Goal: Task Accomplishment & Management: Manage account settings

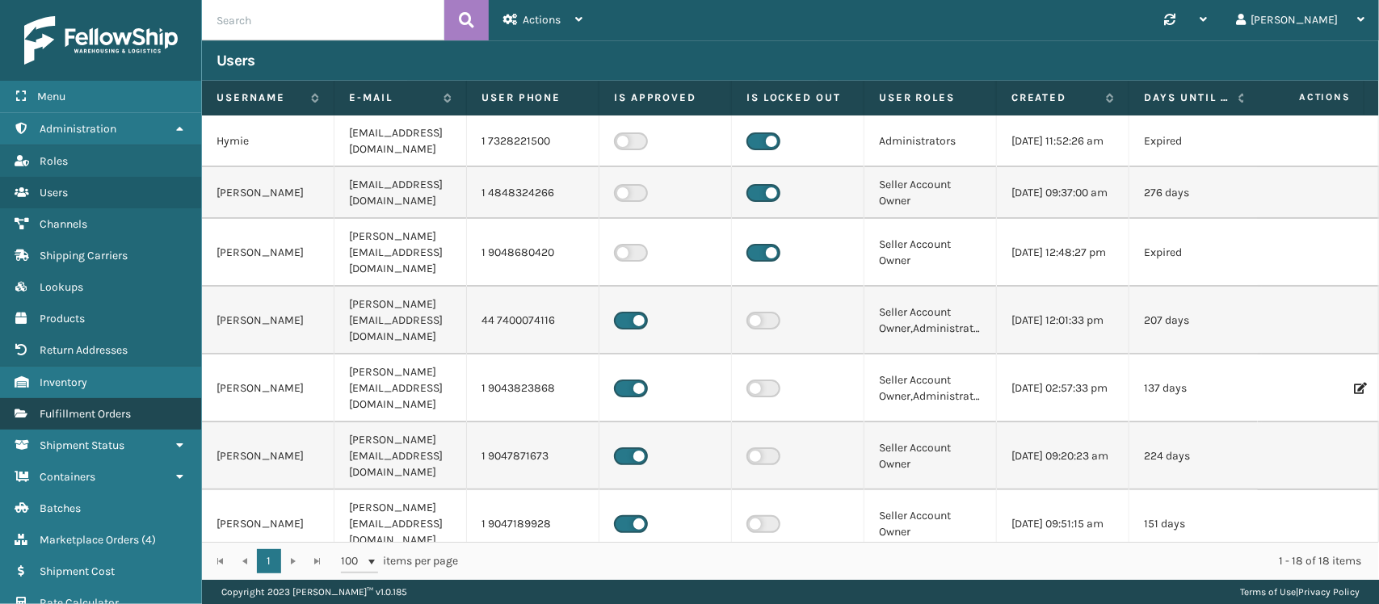
click at [144, 402] on link "Fulfillment Orders" at bounding box center [100, 414] width 201 height 32
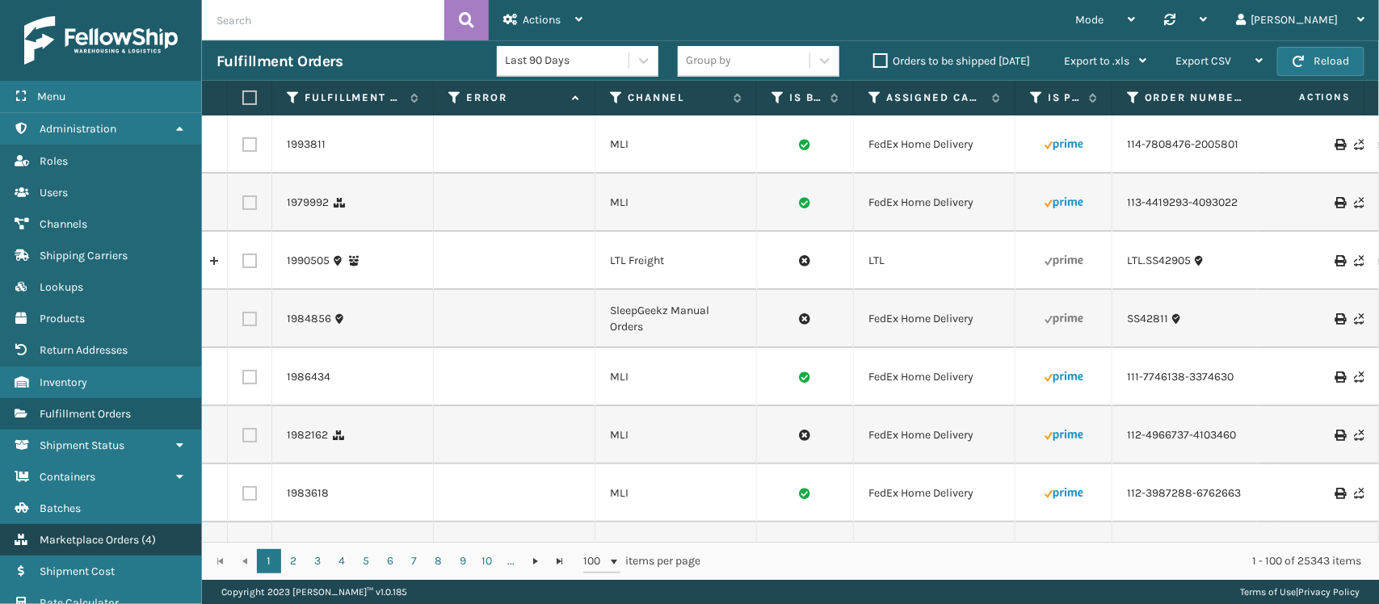
click at [127, 533] on span "Marketplace Orders" at bounding box center [89, 540] width 99 height 14
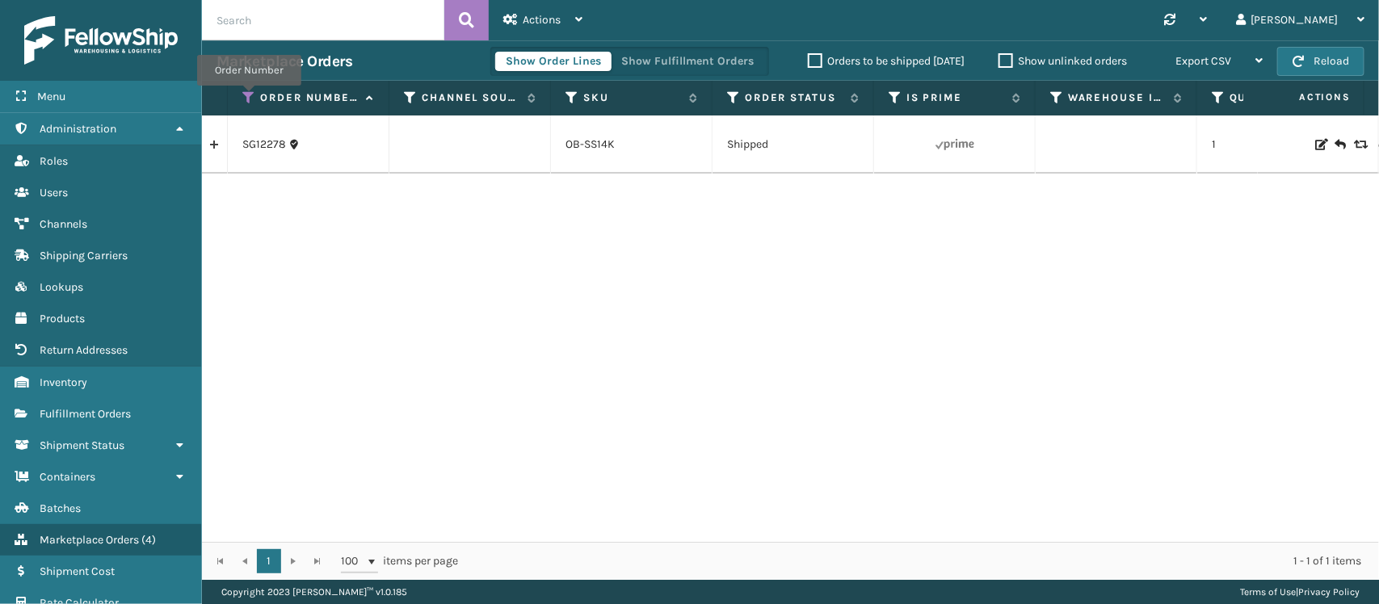
click at [249, 97] on icon at bounding box center [248, 97] width 13 height 15
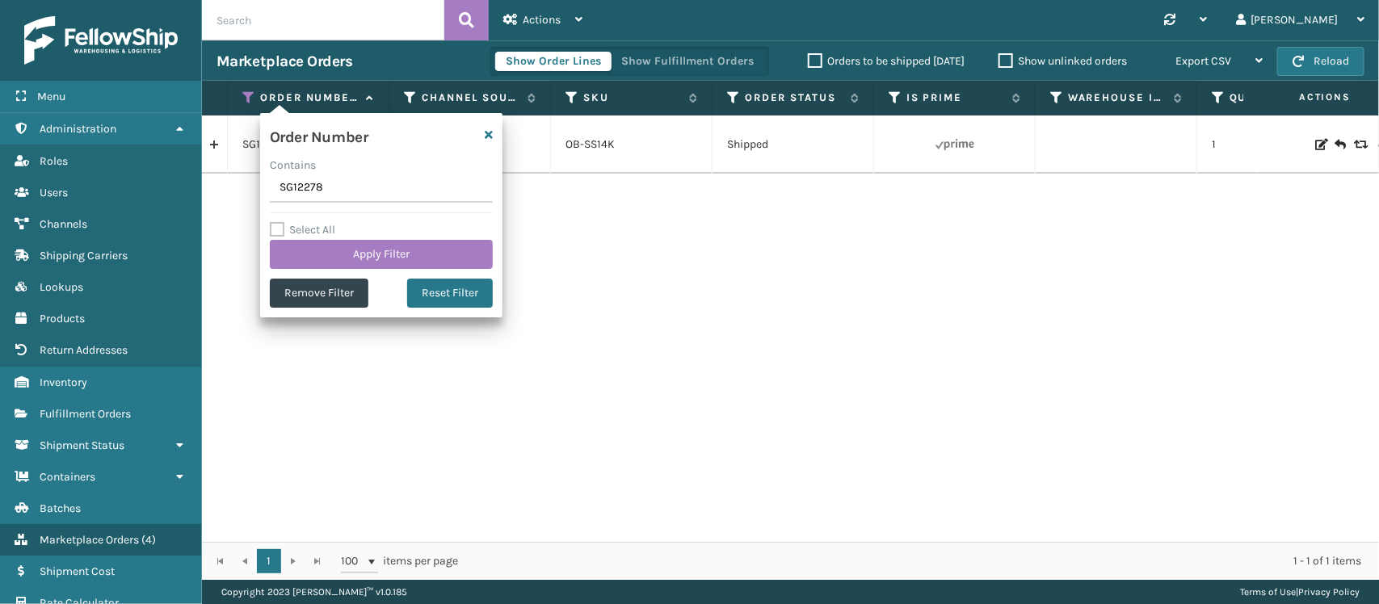
click at [308, 187] on input "SG12278" at bounding box center [381, 188] width 223 height 29
type input "SS43505"
click at [333, 246] on button "Apply Filter" at bounding box center [381, 254] width 223 height 29
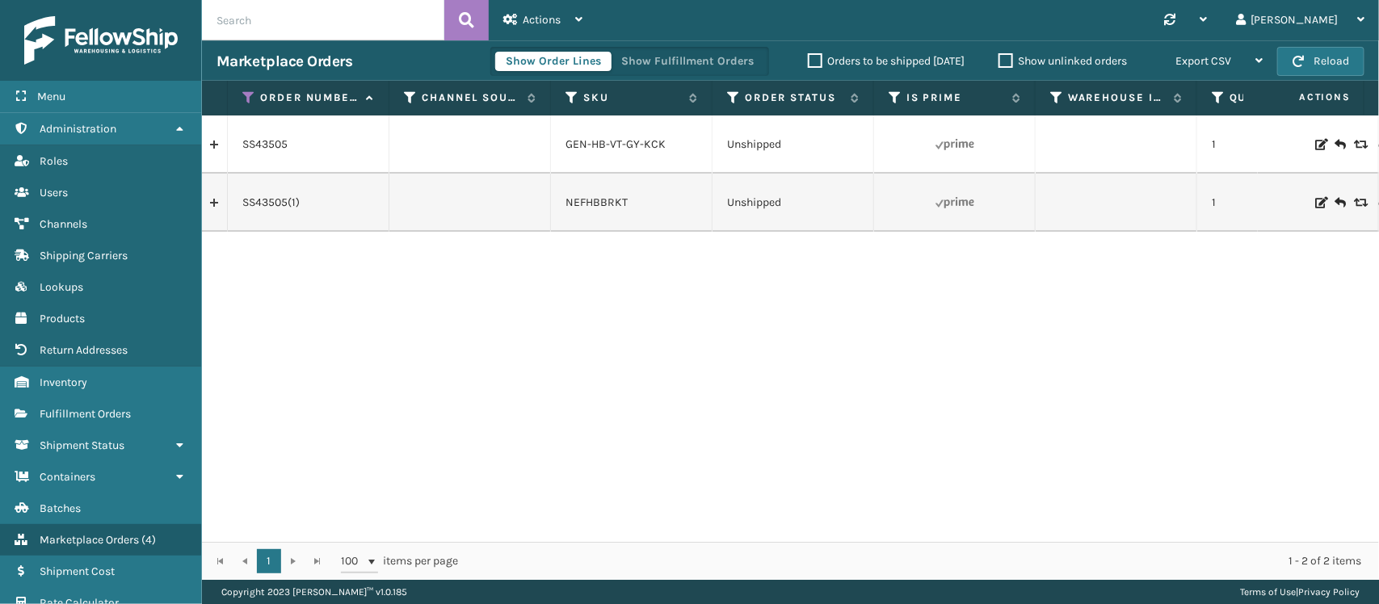
click at [1315, 141] on icon at bounding box center [1320, 144] width 10 height 11
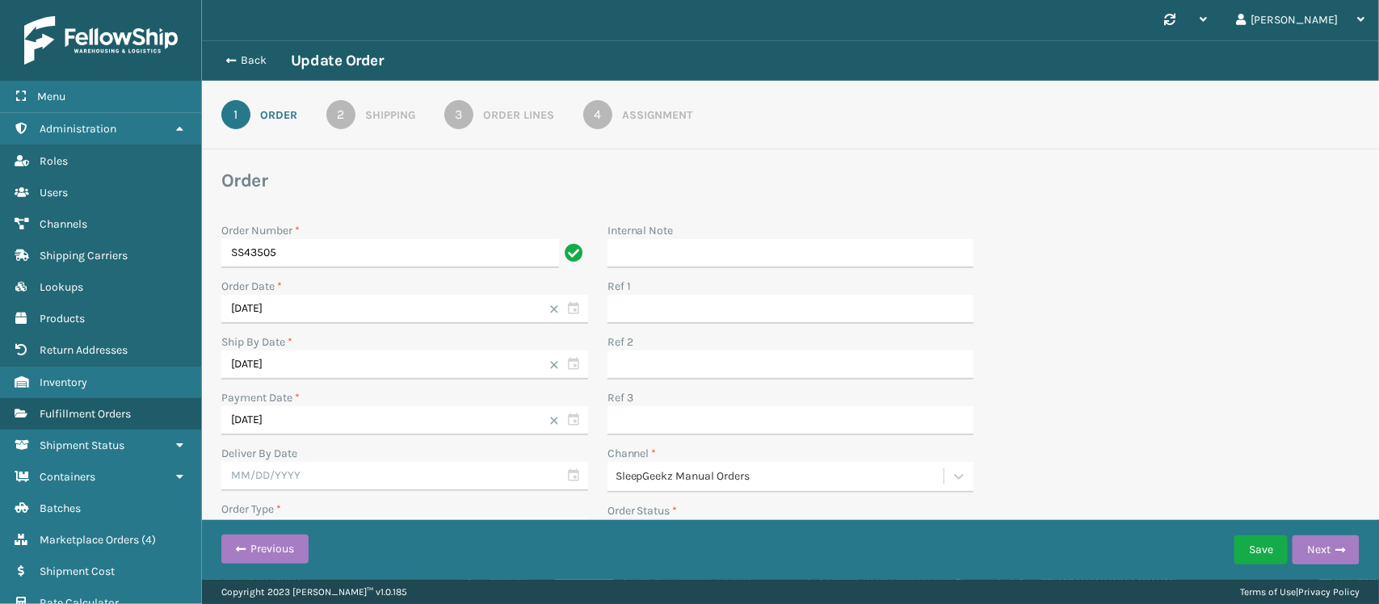
click at [398, 119] on div "Shipping" at bounding box center [390, 115] width 50 height 17
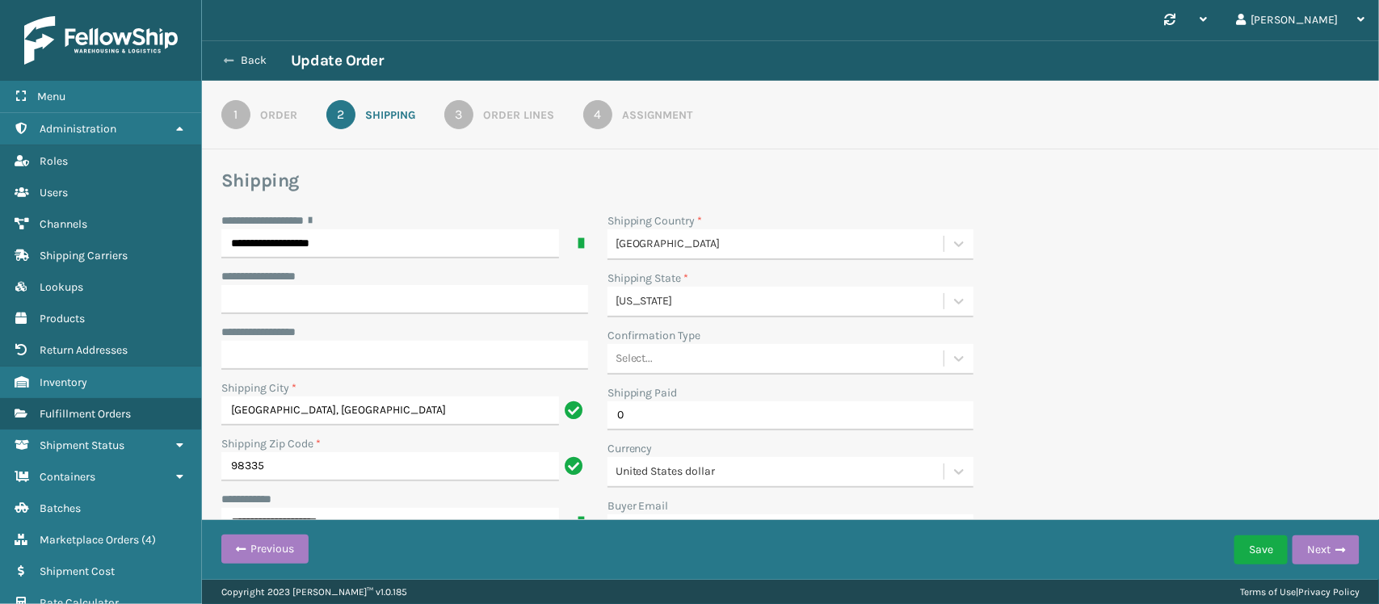
click at [252, 54] on button "Back" at bounding box center [254, 60] width 74 height 15
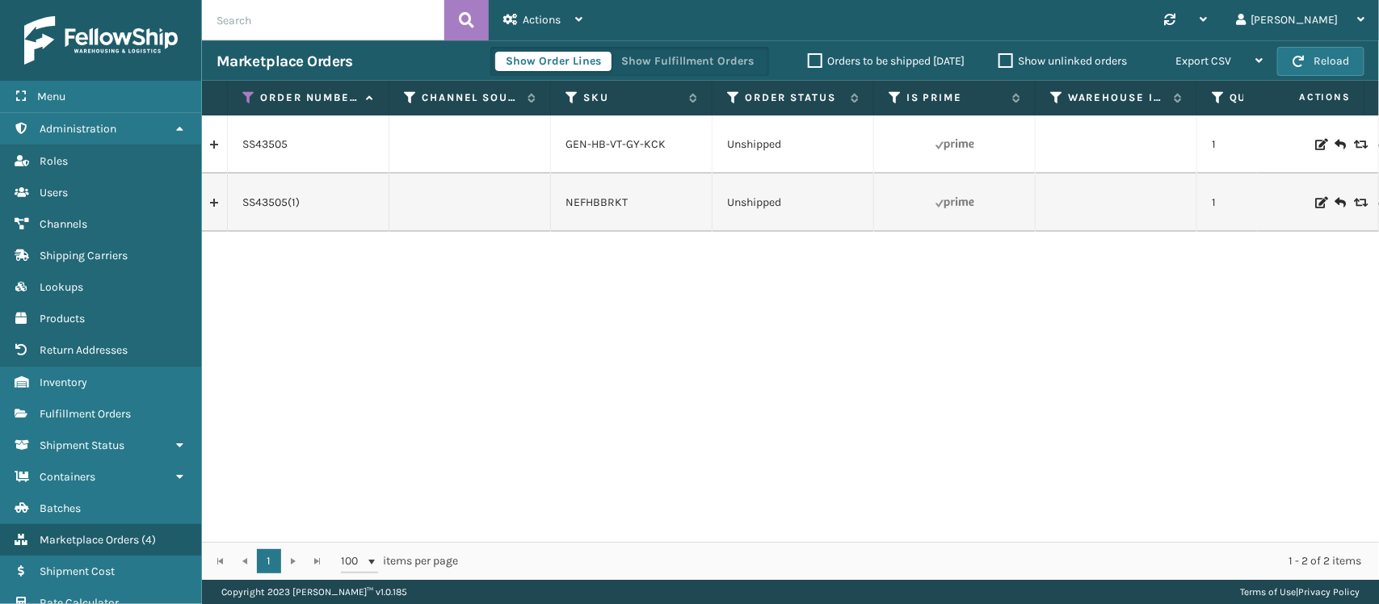
click at [226, 206] on link at bounding box center [214, 203] width 25 height 26
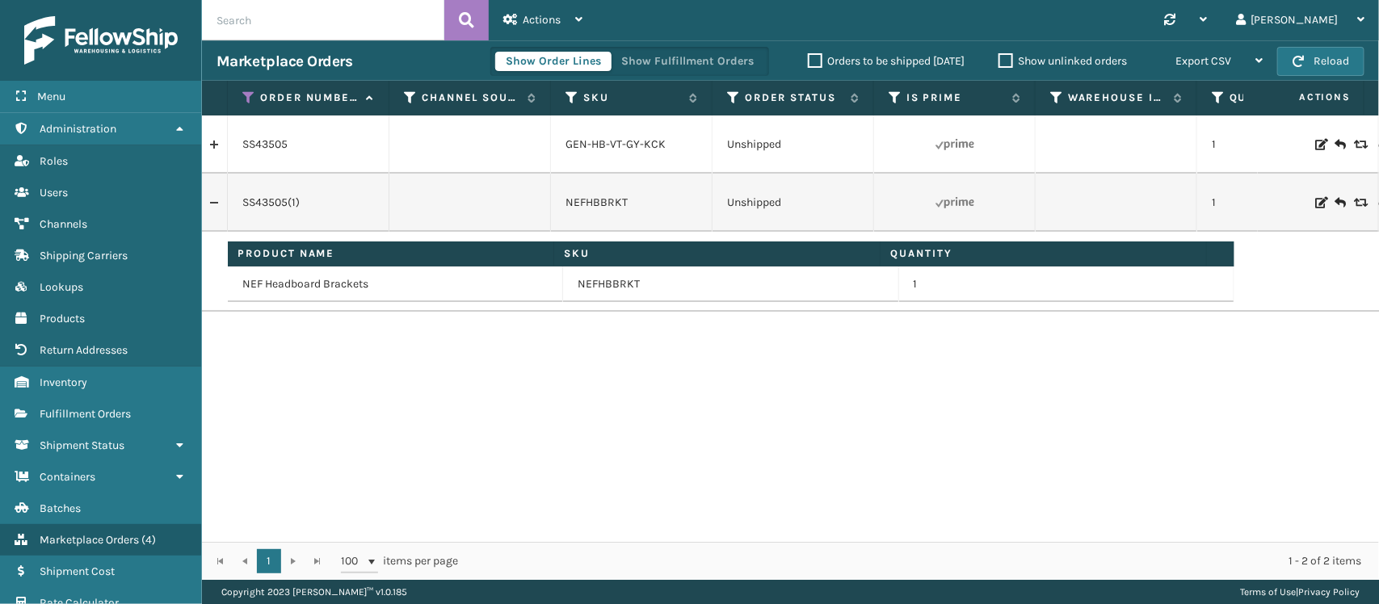
click at [1297, 204] on div at bounding box center [1317, 203] width 91 height 16
click at [728, 59] on button "Show Fulfillment Orders" at bounding box center [687, 61] width 153 height 19
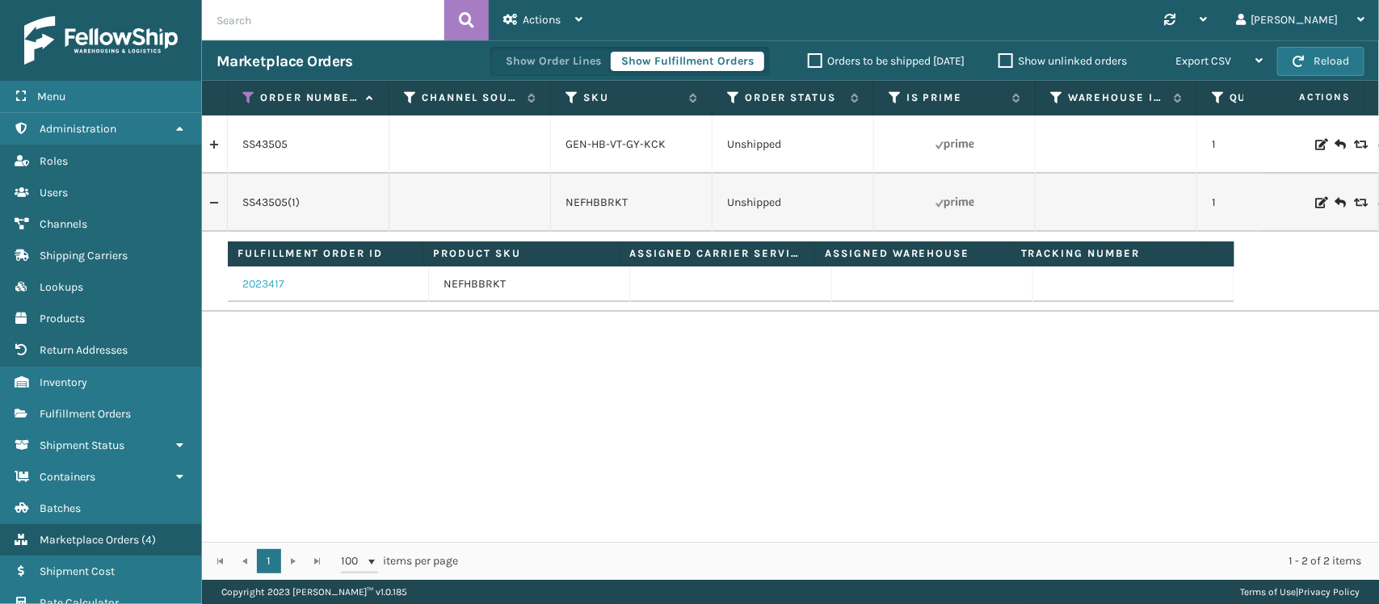
click at [263, 288] on link "2023417" at bounding box center [263, 284] width 42 height 16
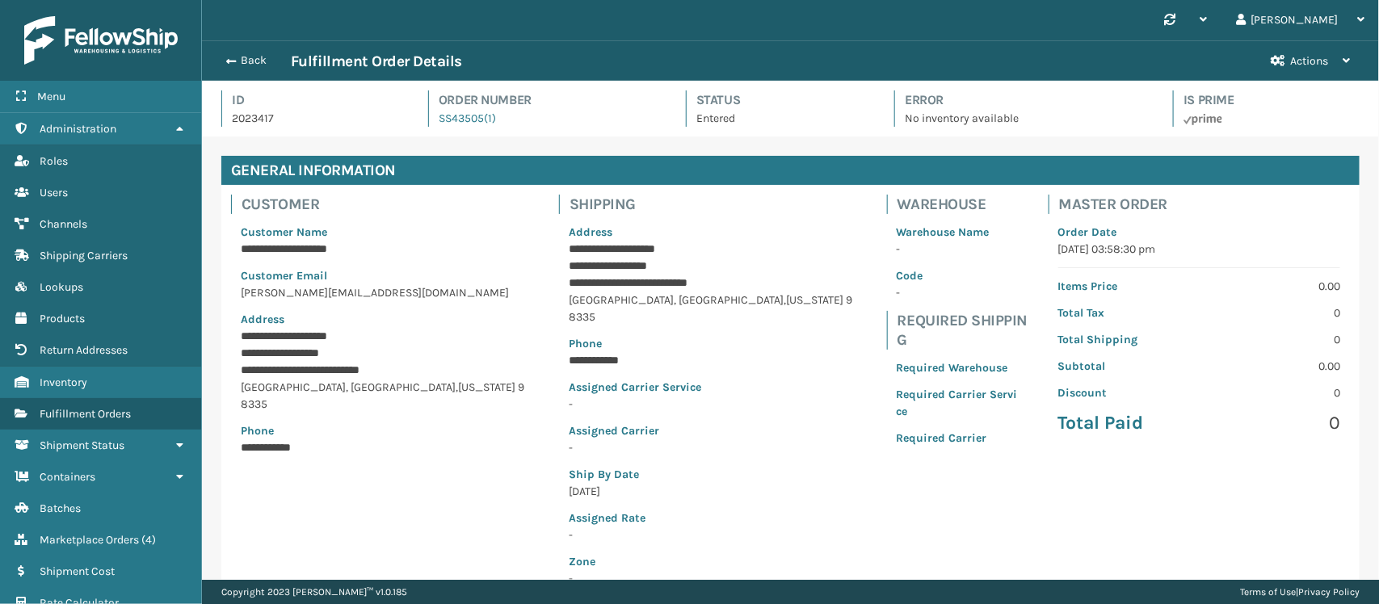
scroll to position [38, 1177]
click at [1286, 57] on button "Actions" at bounding box center [1310, 61] width 108 height 40
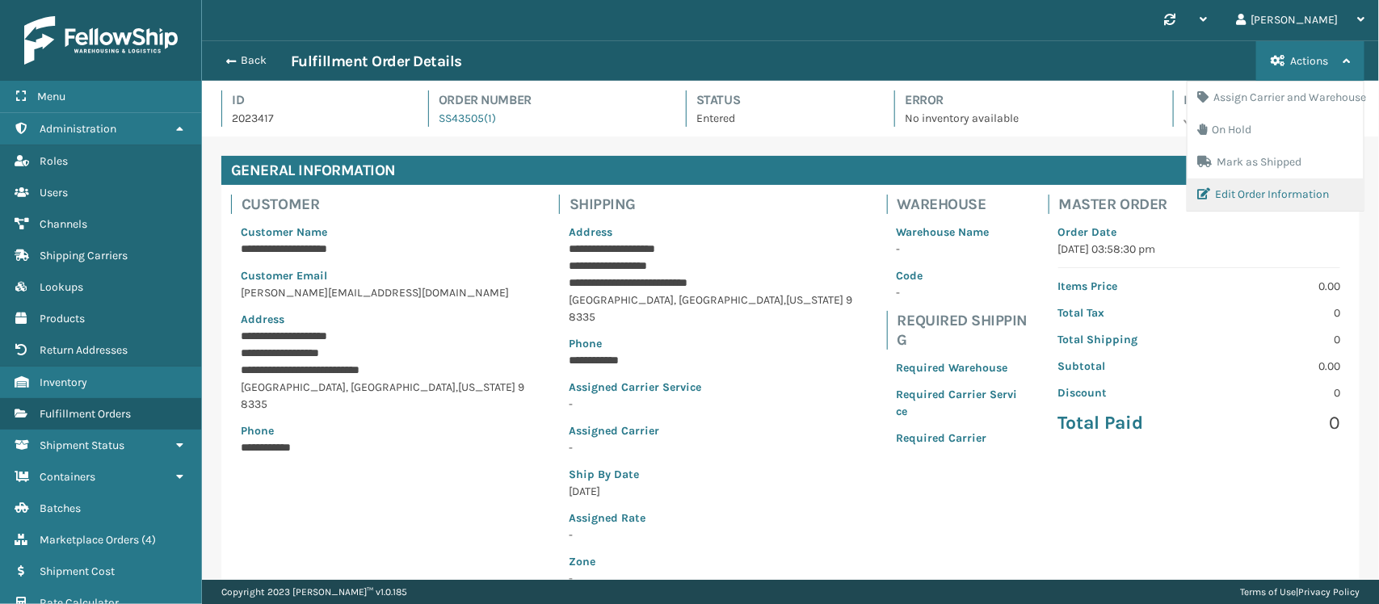
click at [1265, 191] on button "Edit Order Information" at bounding box center [1276, 195] width 176 height 32
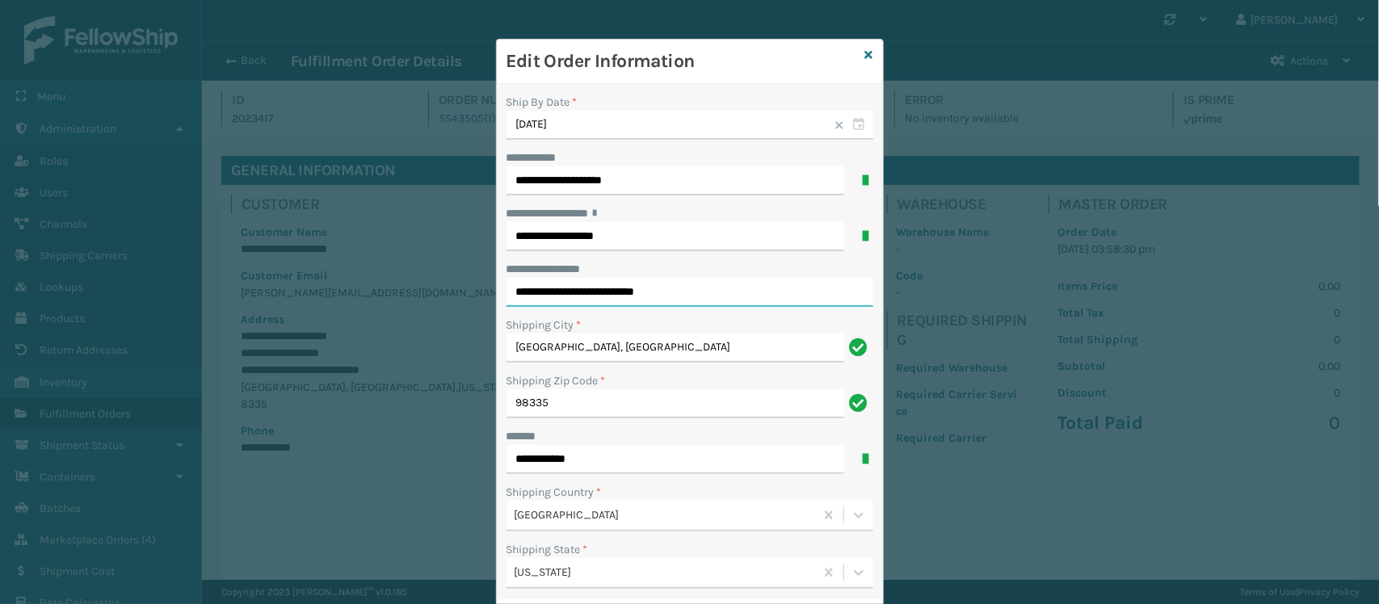
click at [570, 289] on input "**********" at bounding box center [690, 292] width 367 height 29
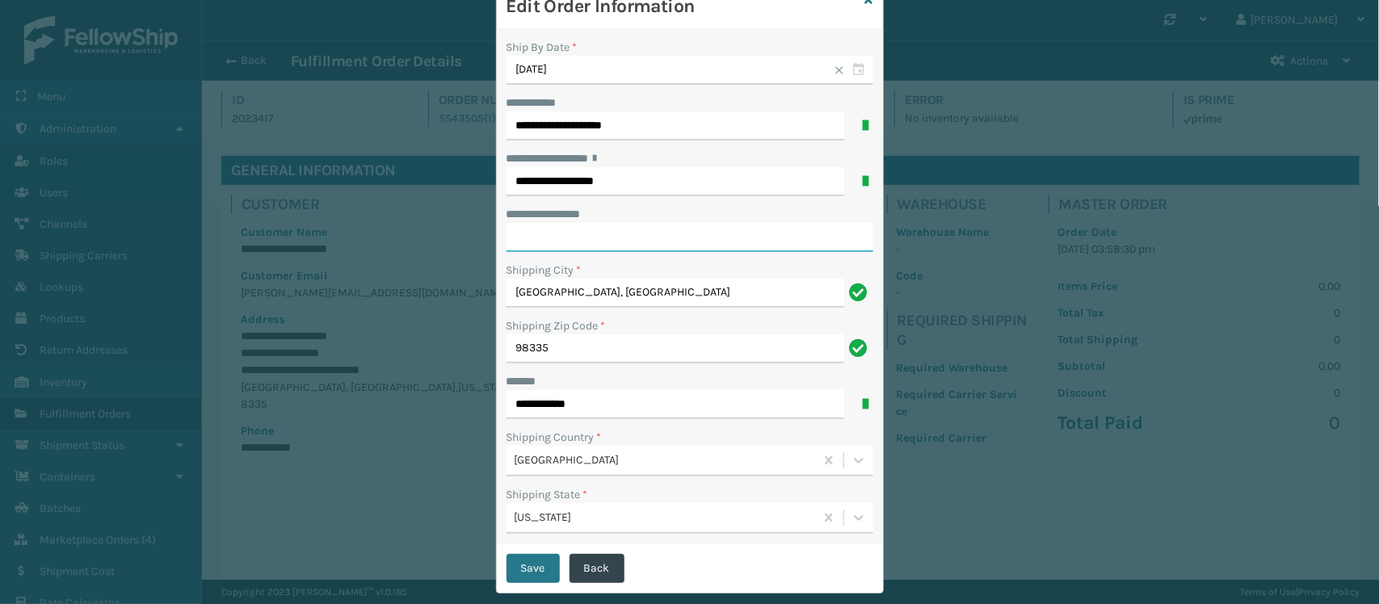
scroll to position [82, 0]
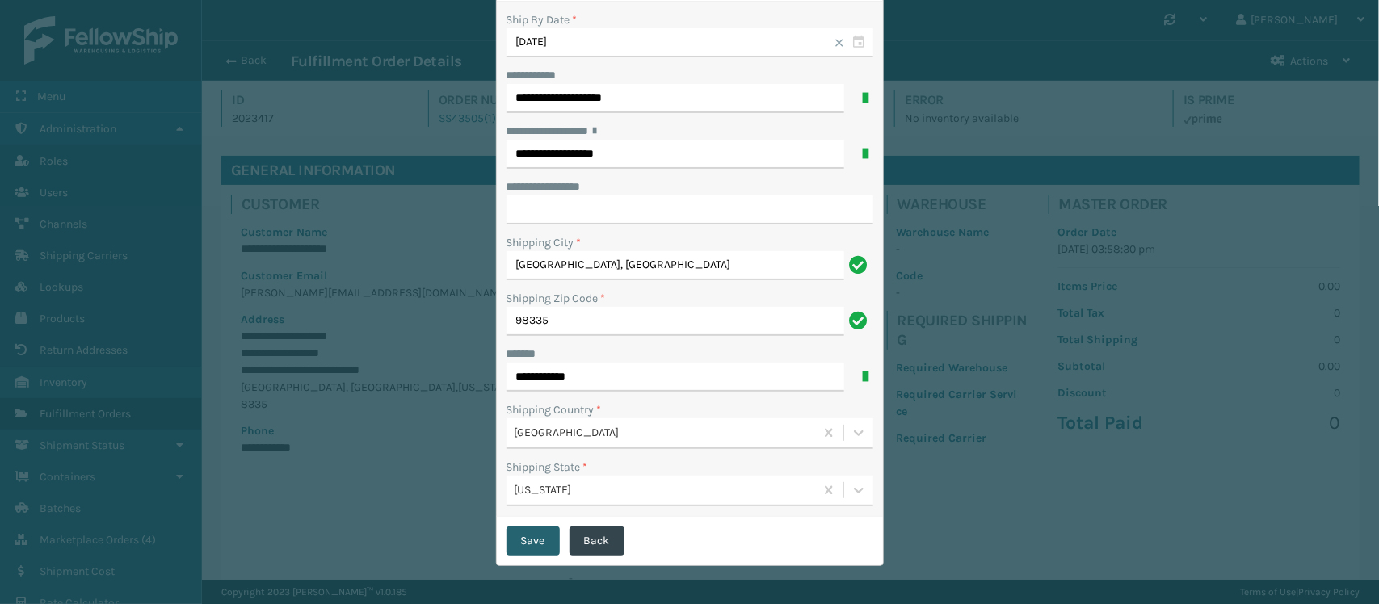
click at [529, 529] on button "Save" at bounding box center [533, 541] width 53 height 29
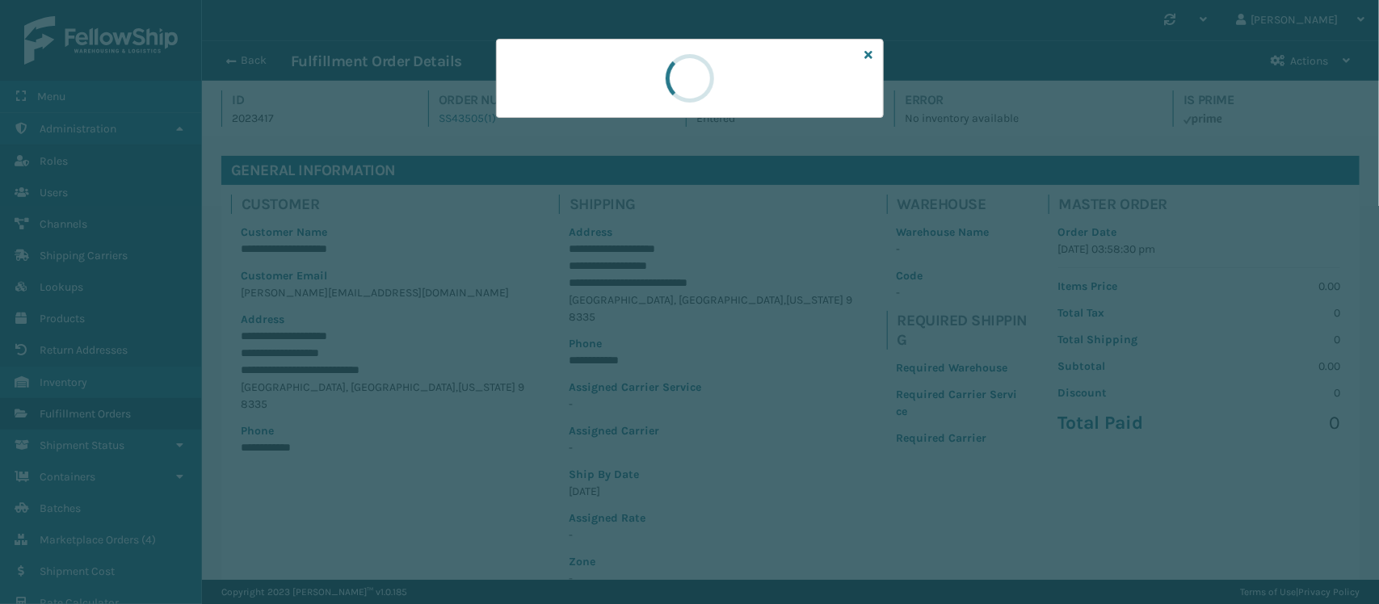
scroll to position [0, 0]
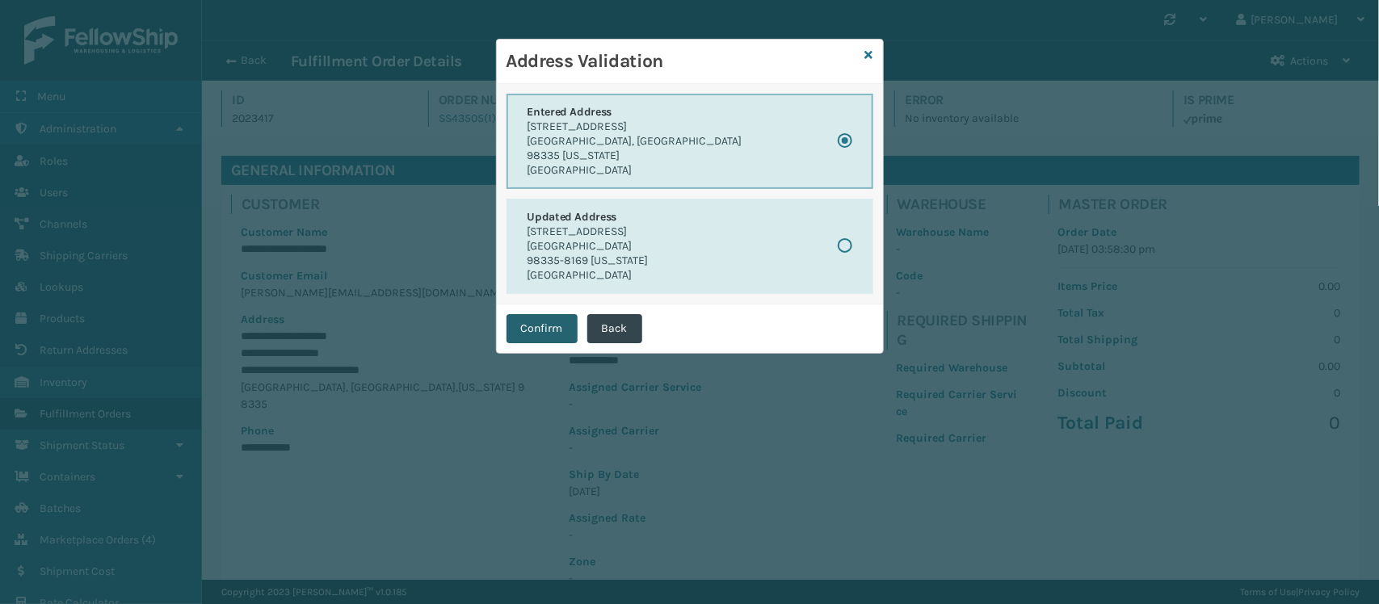
click at [554, 327] on button "Confirm" at bounding box center [542, 328] width 71 height 29
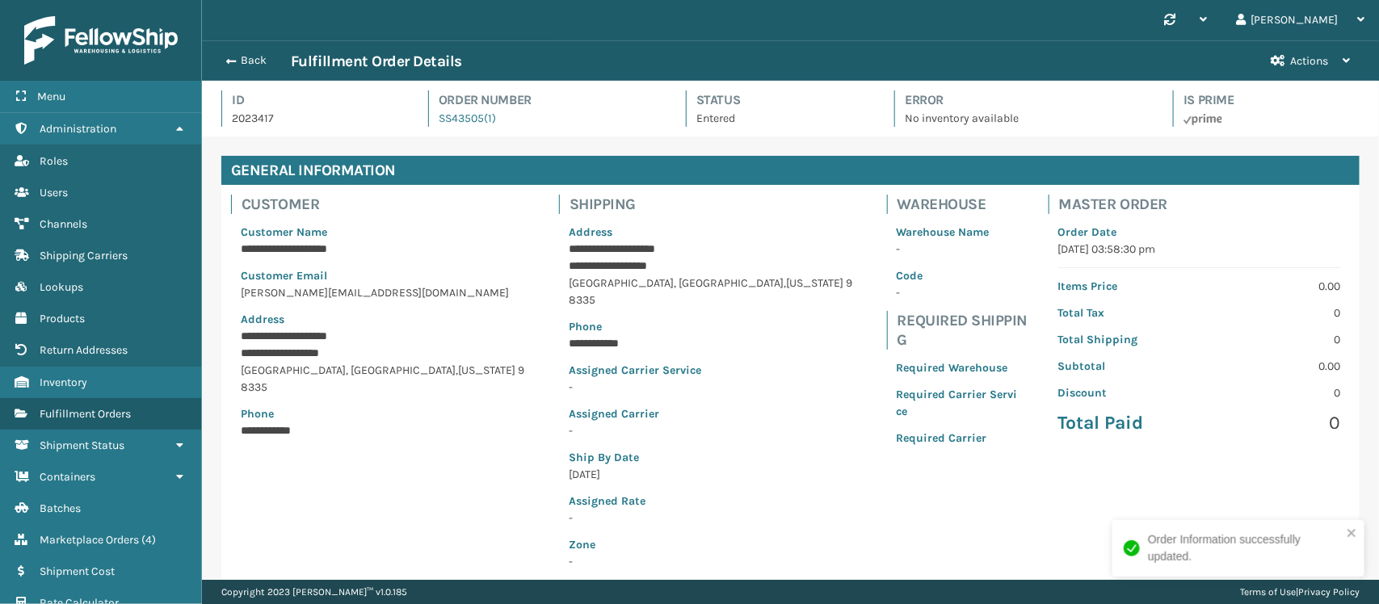
scroll to position [38, 1177]
click at [1275, 227] on p "Order Date" at bounding box center [1199, 232] width 282 height 17
click at [265, 55] on button "Back" at bounding box center [254, 60] width 74 height 15
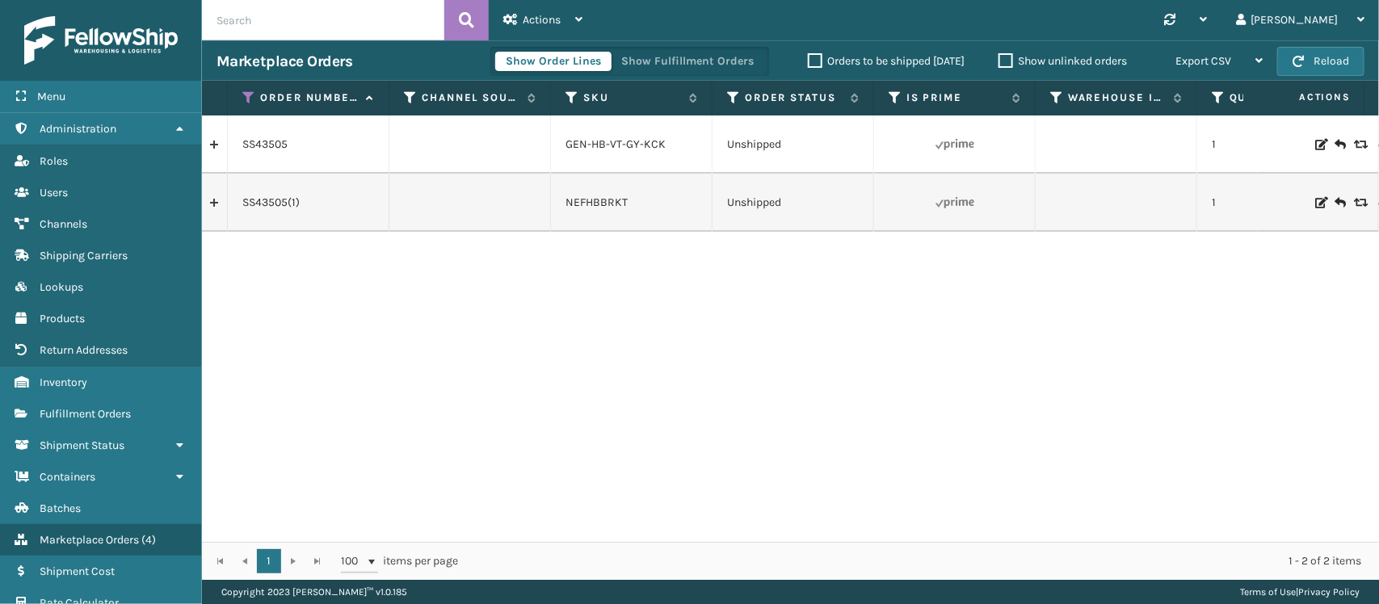
click at [1149, 345] on div "SS43505 GEN-HB-VT-GY-KCK Unshipped 1 Manual Orders SleepGeekz Manual Orders SS4…" at bounding box center [790, 329] width 1177 height 427
click at [248, 101] on icon at bounding box center [248, 97] width 13 height 15
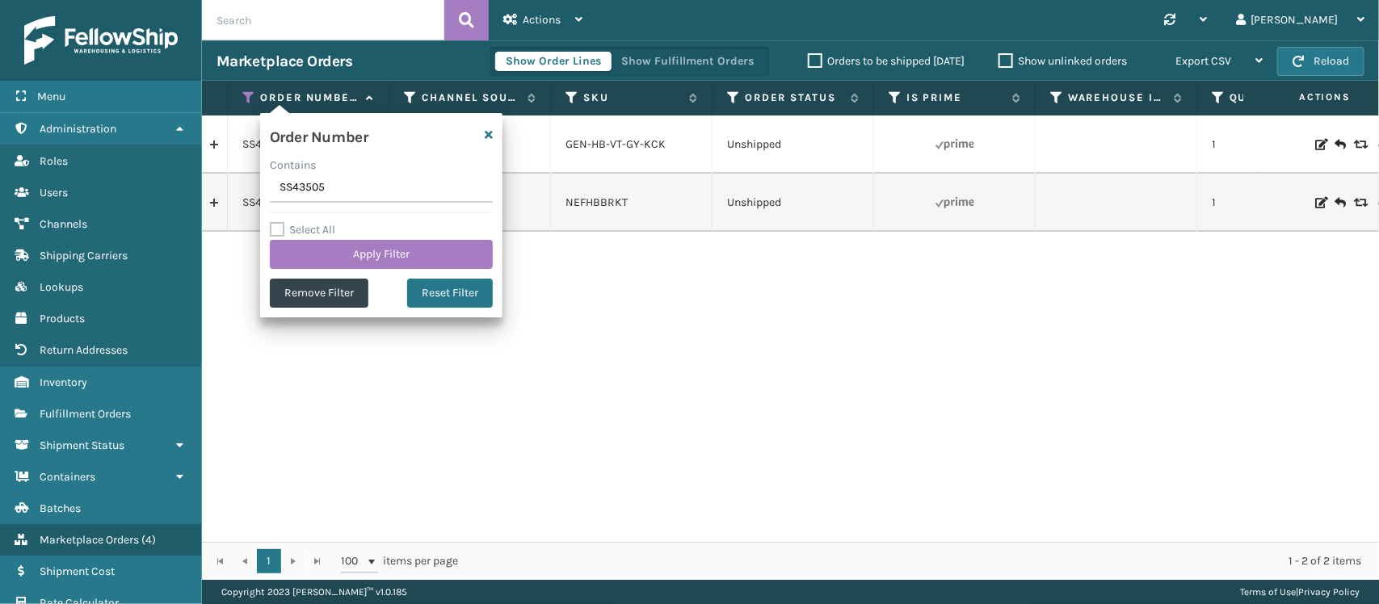
click at [296, 187] on input "SS43505" at bounding box center [381, 188] width 223 height 29
type input "SS43493"
click at [312, 259] on button "Apply Filter" at bounding box center [381, 254] width 223 height 29
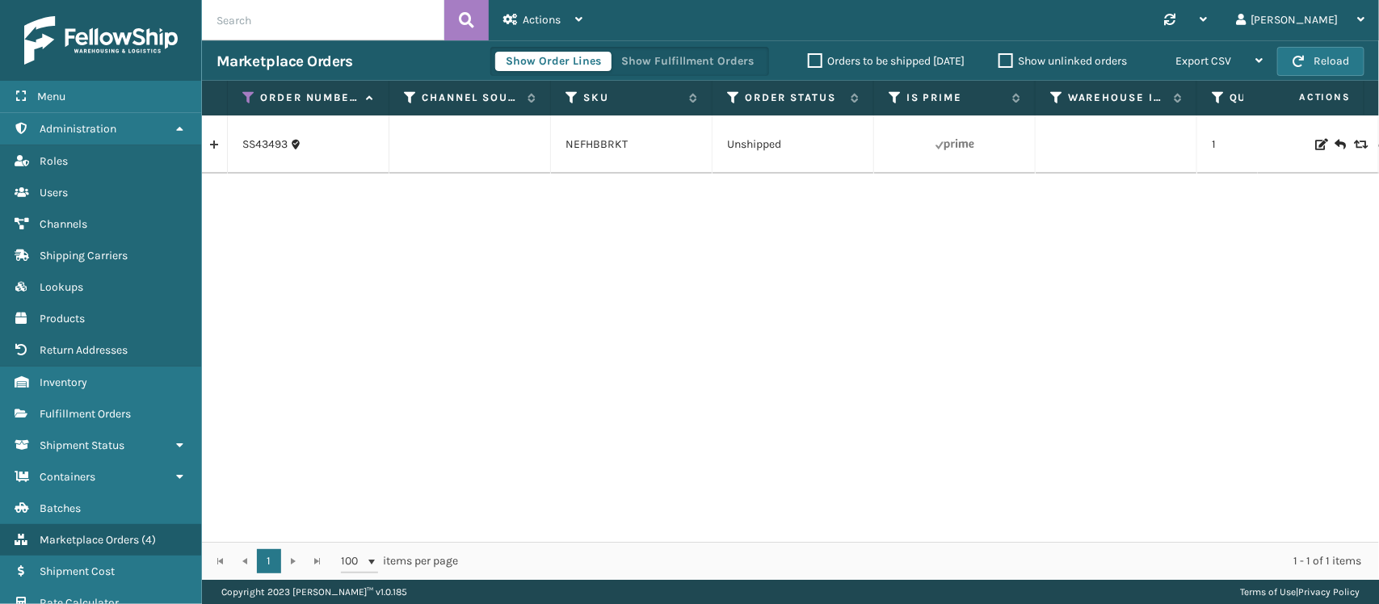
click at [212, 152] on link at bounding box center [214, 145] width 25 height 26
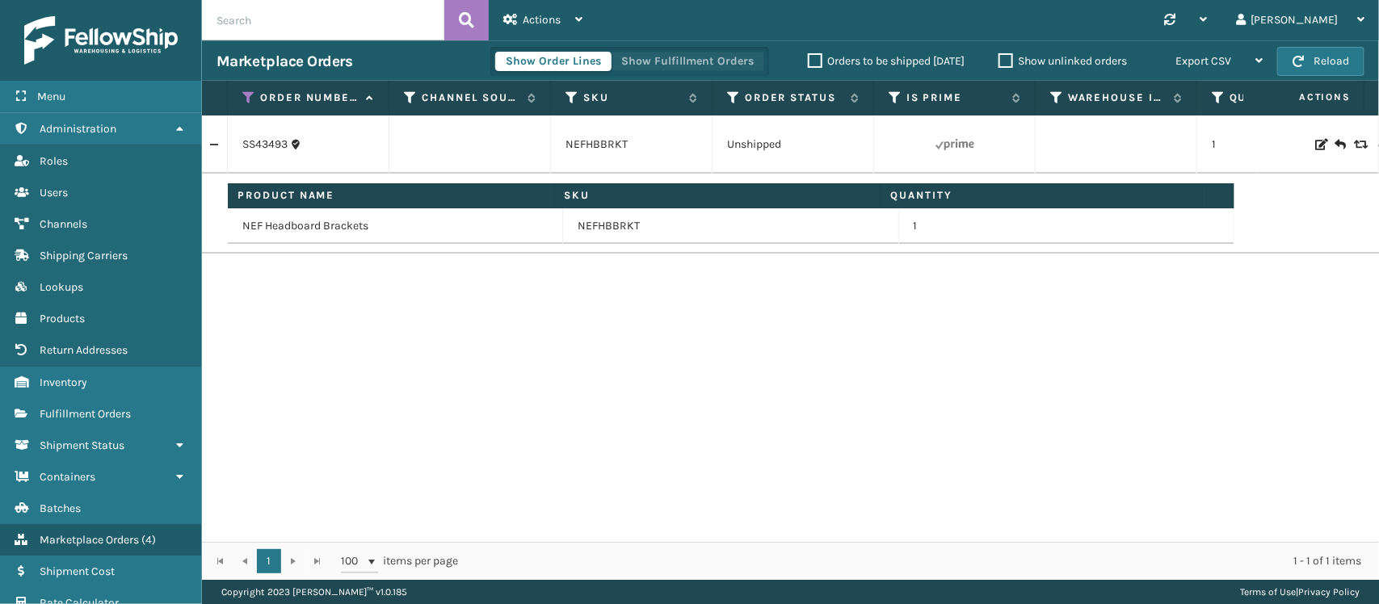
click at [713, 61] on button "Show Fulfillment Orders" at bounding box center [687, 61] width 153 height 19
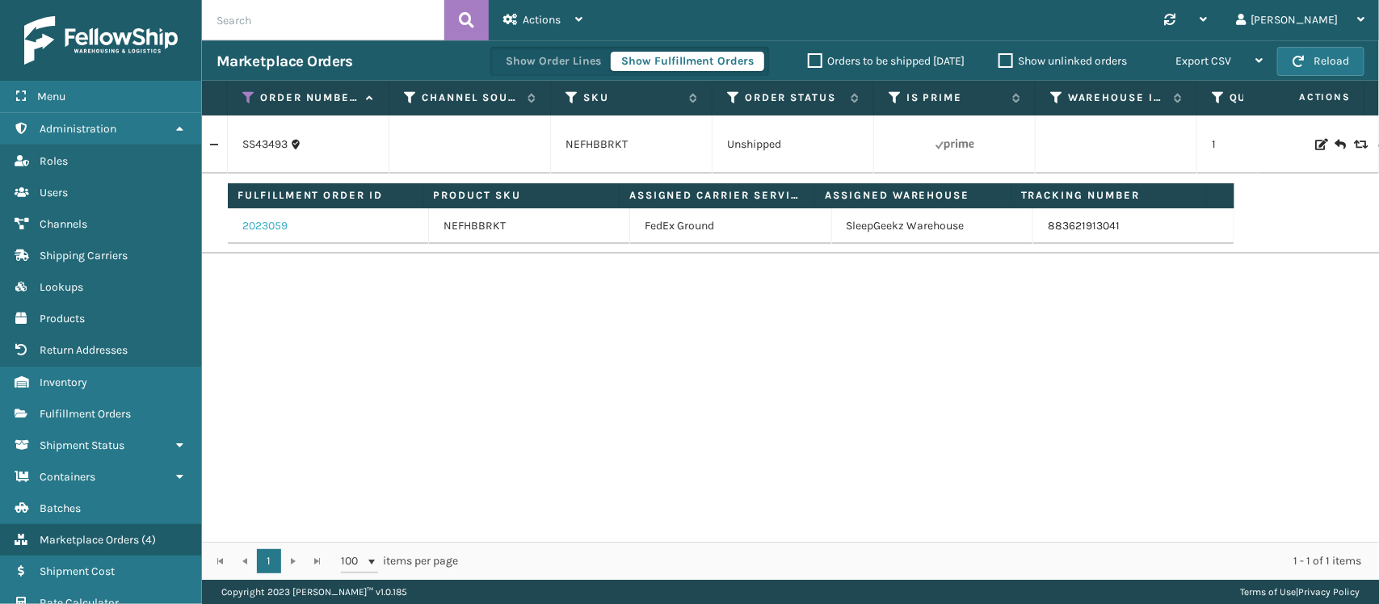
click at [267, 223] on link "2023059" at bounding box center [264, 226] width 45 height 16
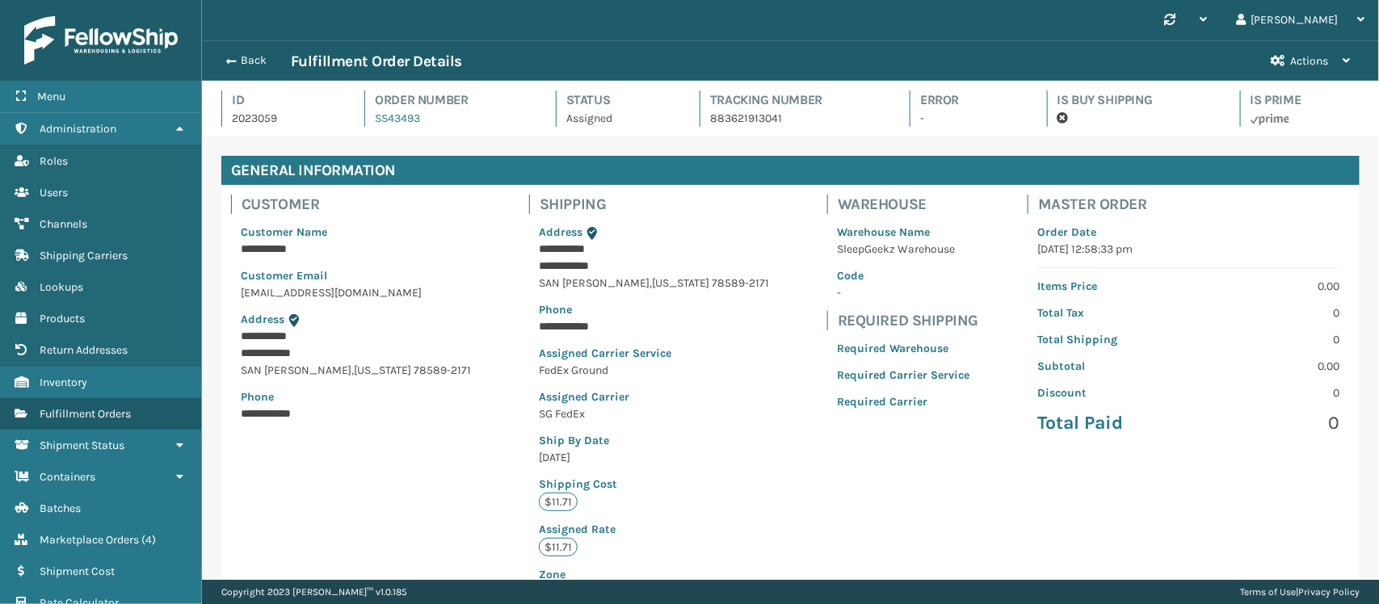
scroll to position [38, 1177]
click at [1310, 54] on span "Actions" at bounding box center [1309, 61] width 38 height 14
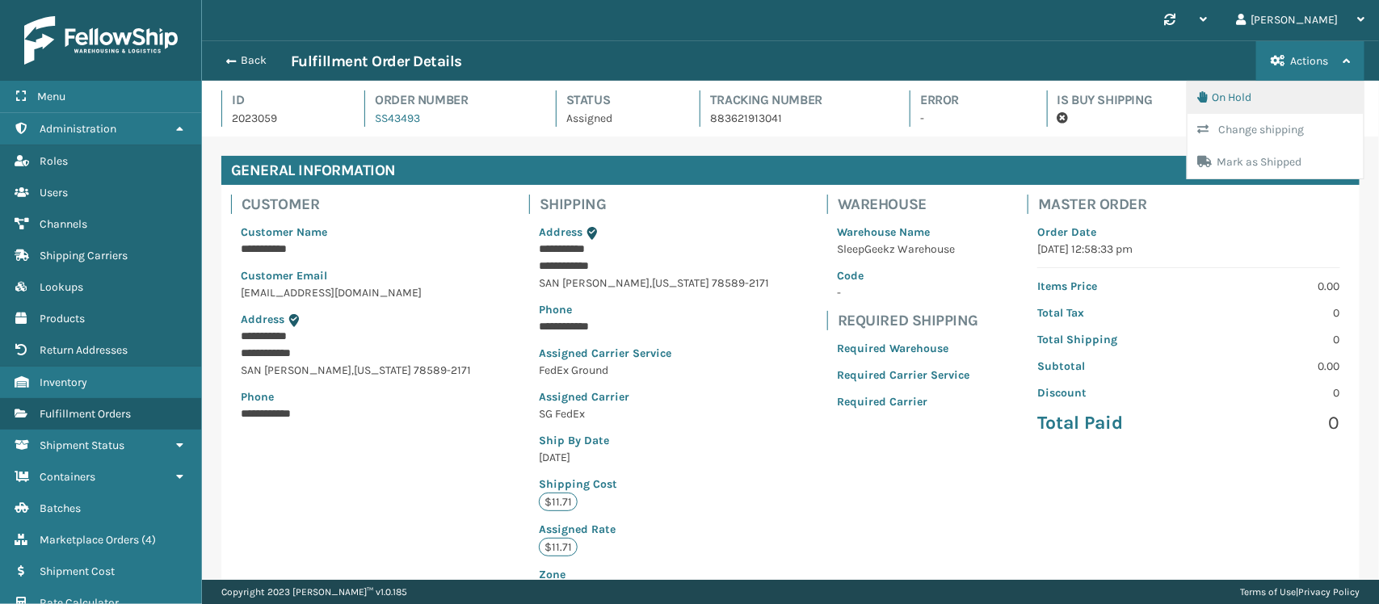
click at [1246, 97] on button "On Hold" at bounding box center [1276, 98] width 176 height 32
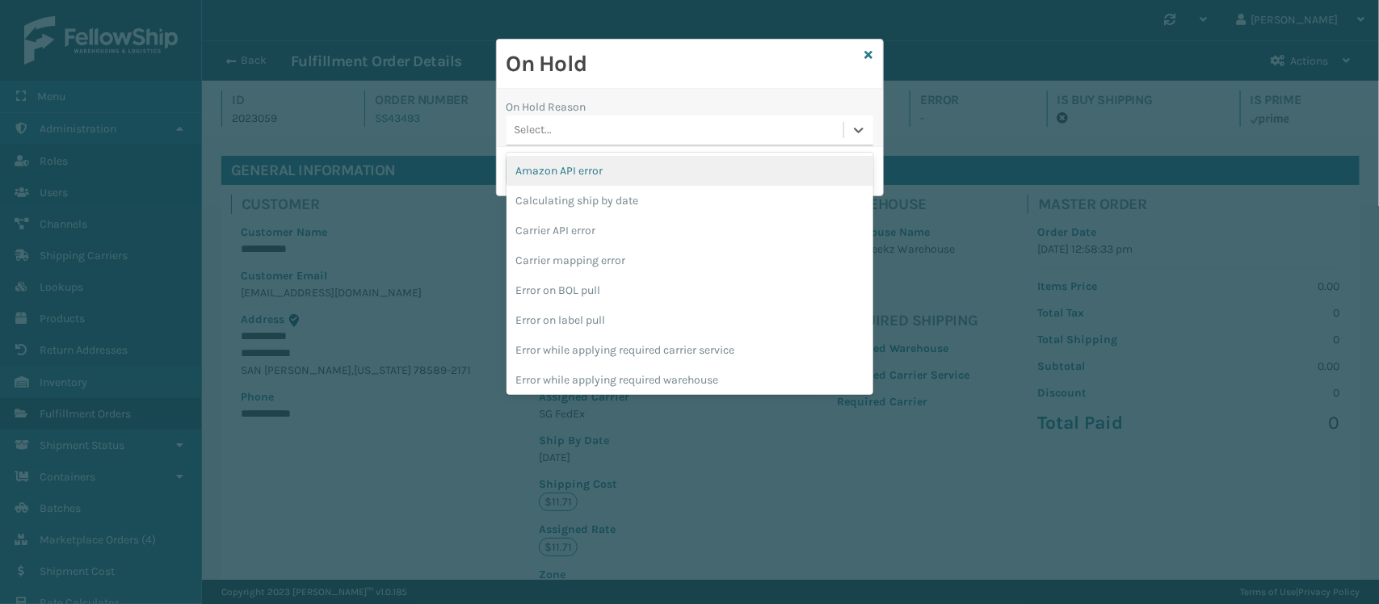
click at [654, 121] on div "Select..." at bounding box center [675, 130] width 337 height 27
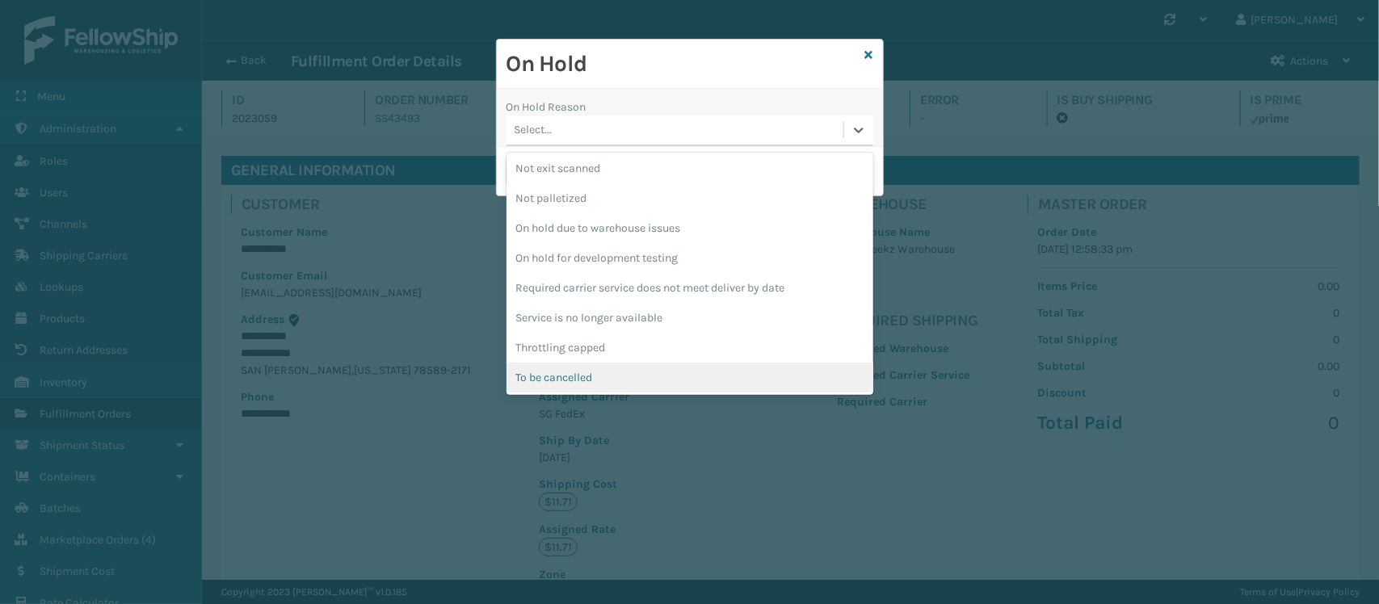
click at [604, 376] on div "To be cancelled" at bounding box center [690, 378] width 367 height 30
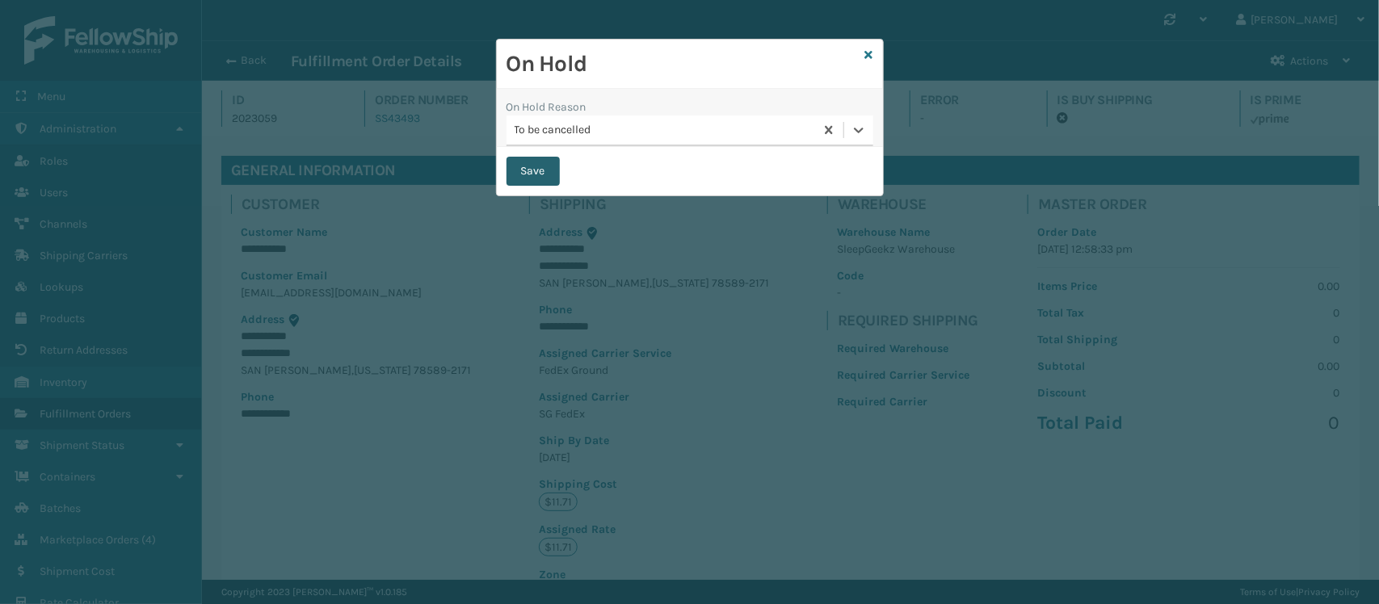
click at [540, 175] on button "Save" at bounding box center [533, 171] width 53 height 29
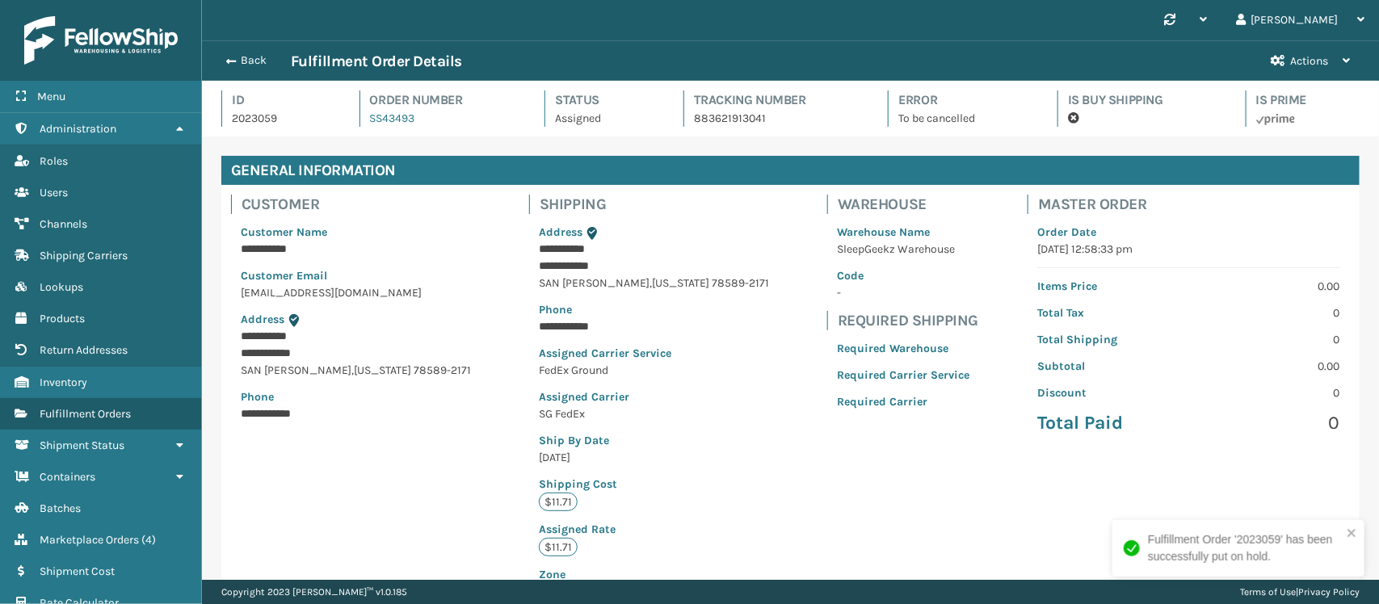
scroll to position [38, 1177]
click at [284, 113] on p "2023059" at bounding box center [281, 118] width 99 height 17
click at [264, 113] on p "2023059" at bounding box center [281, 118] width 99 height 17
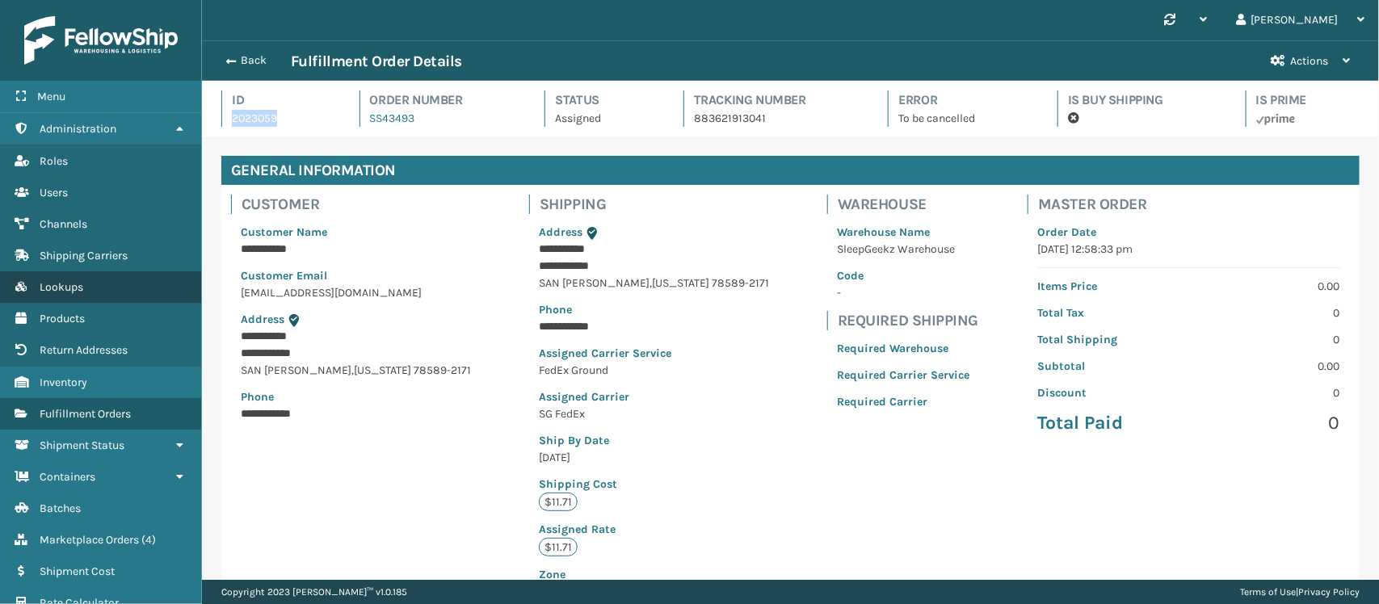
copy p "2023059"
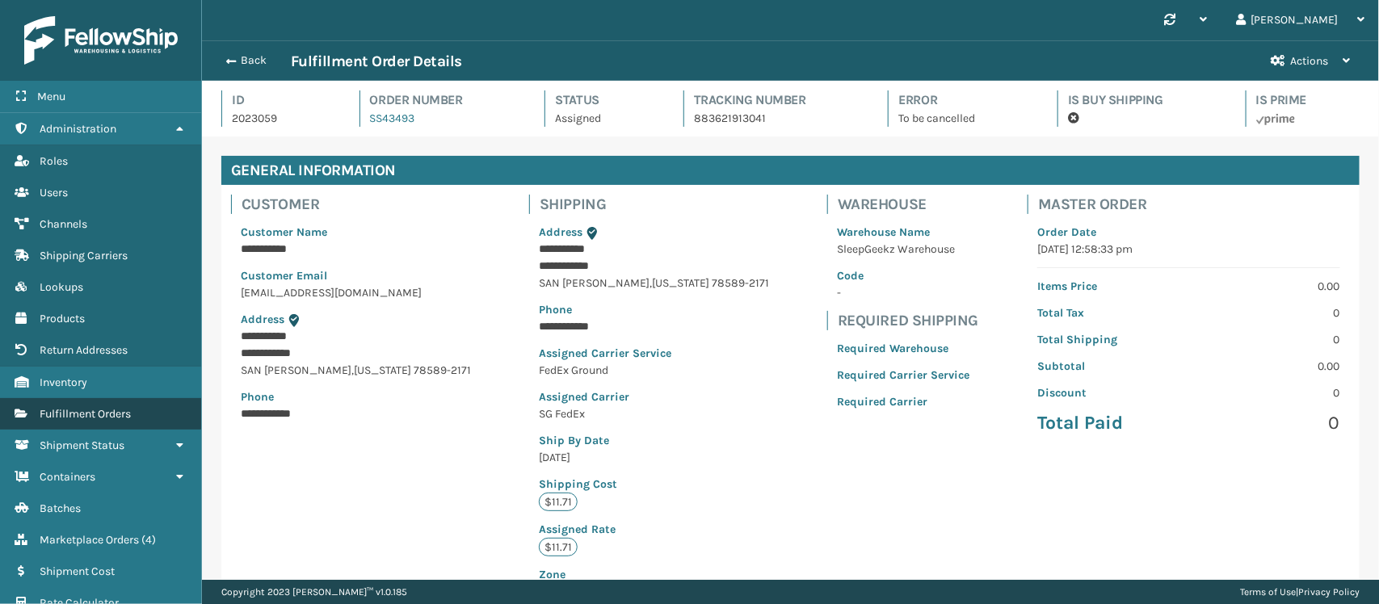
click at [107, 398] on link "Fulfillment Orders" at bounding box center [100, 414] width 201 height 32
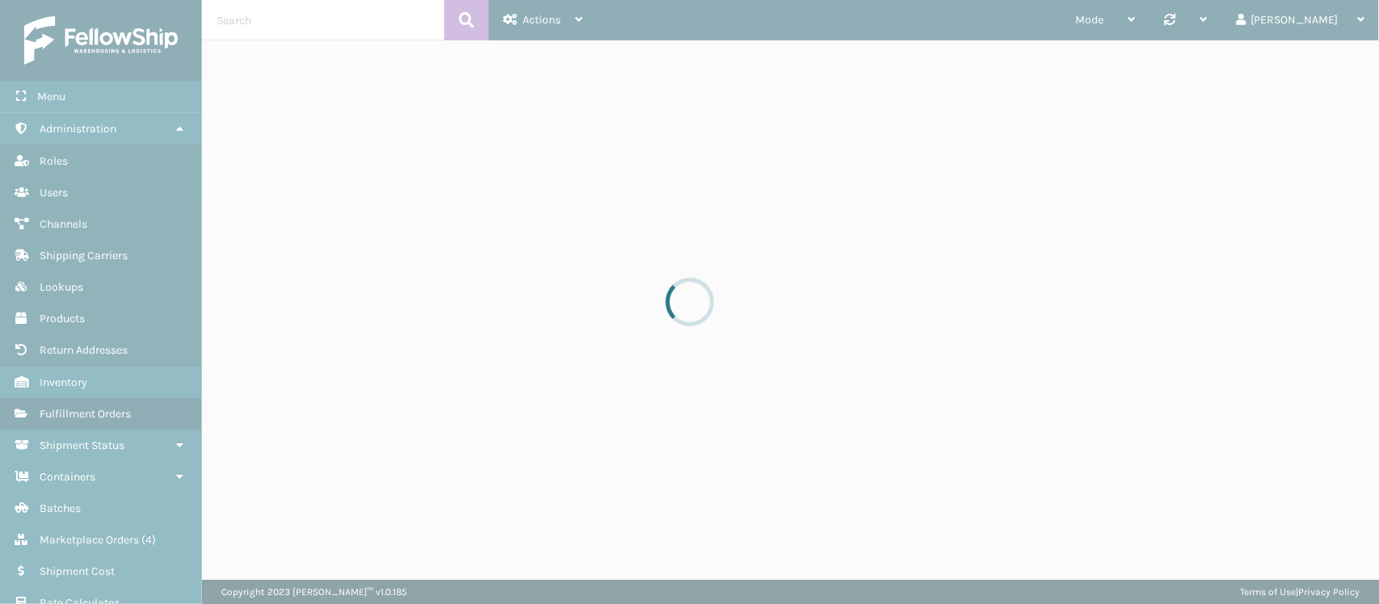
click at [277, 11] on div at bounding box center [689, 302] width 1379 height 604
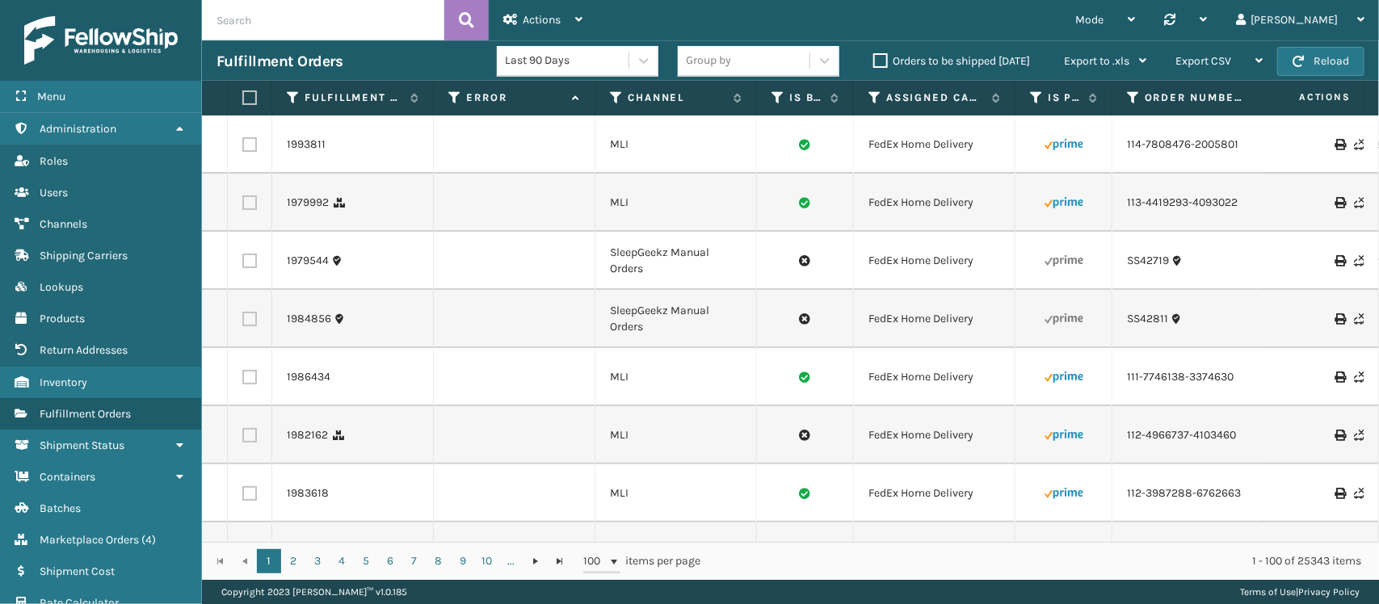
click at [271, 18] on input "text" at bounding box center [323, 20] width 242 height 40
paste input "2023059"
click at [469, 25] on icon at bounding box center [466, 20] width 15 height 24
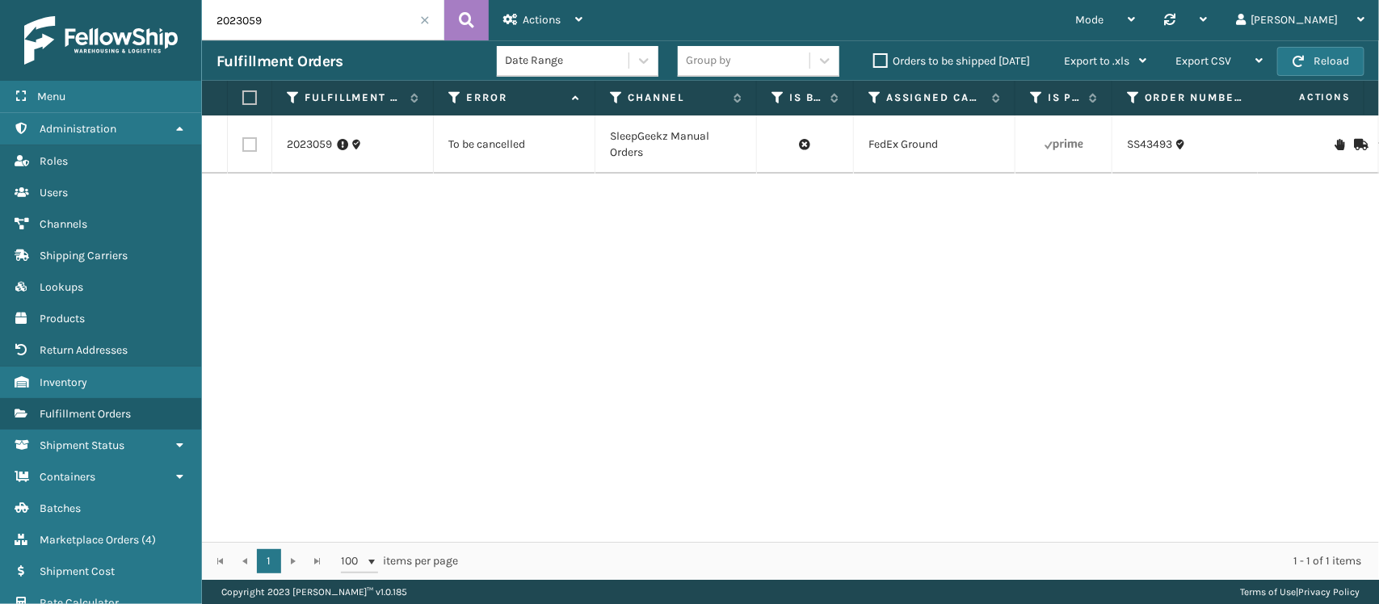
click at [1303, 148] on div at bounding box center [1317, 144] width 91 height 11
click at [1335, 143] on icon at bounding box center [1340, 144] width 10 height 11
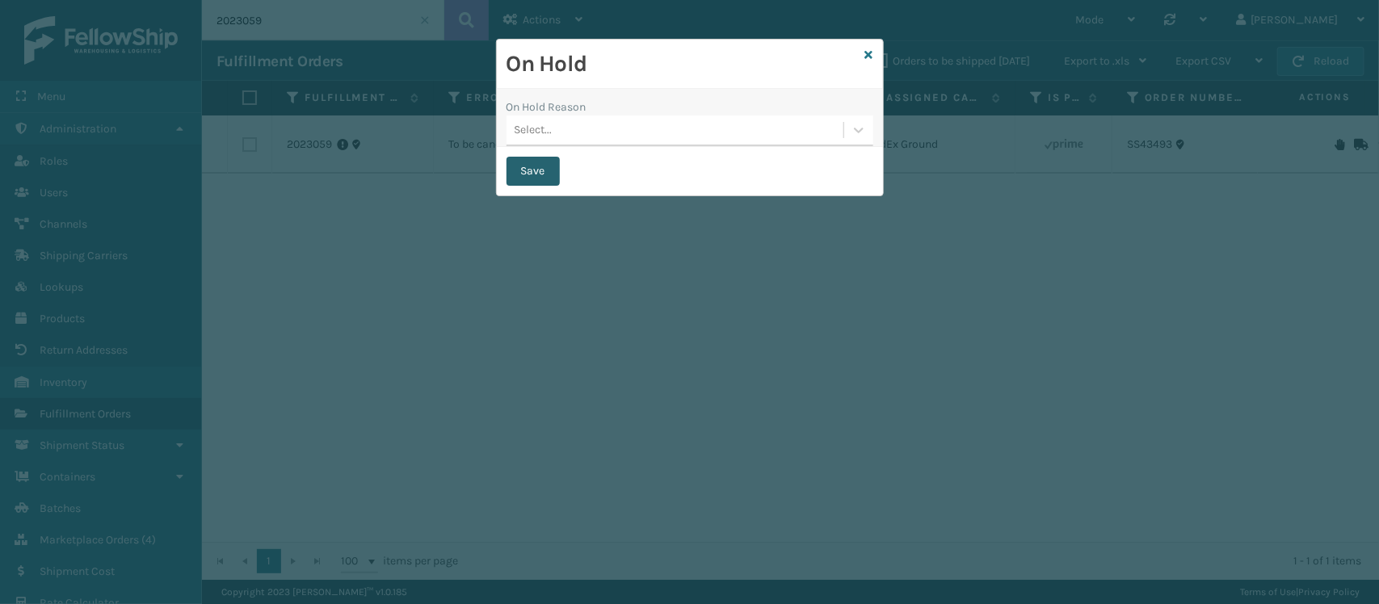
click at [543, 170] on button "Save" at bounding box center [533, 171] width 53 height 29
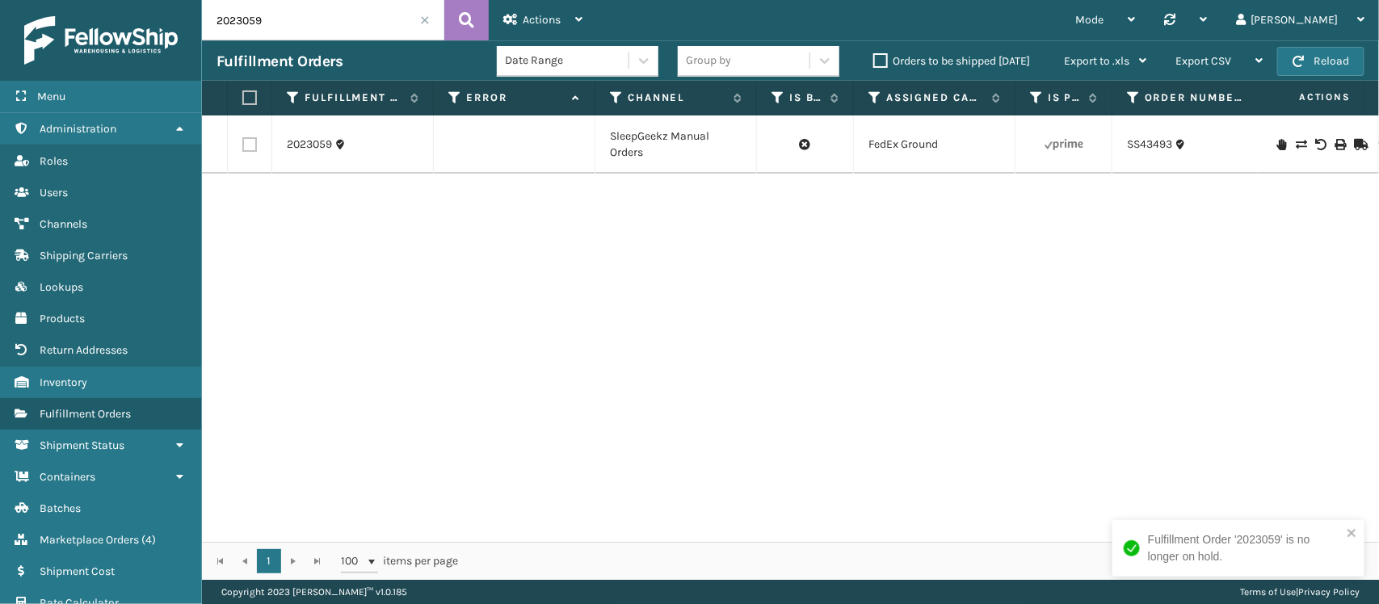
click at [1315, 148] on icon at bounding box center [1320, 144] width 10 height 11
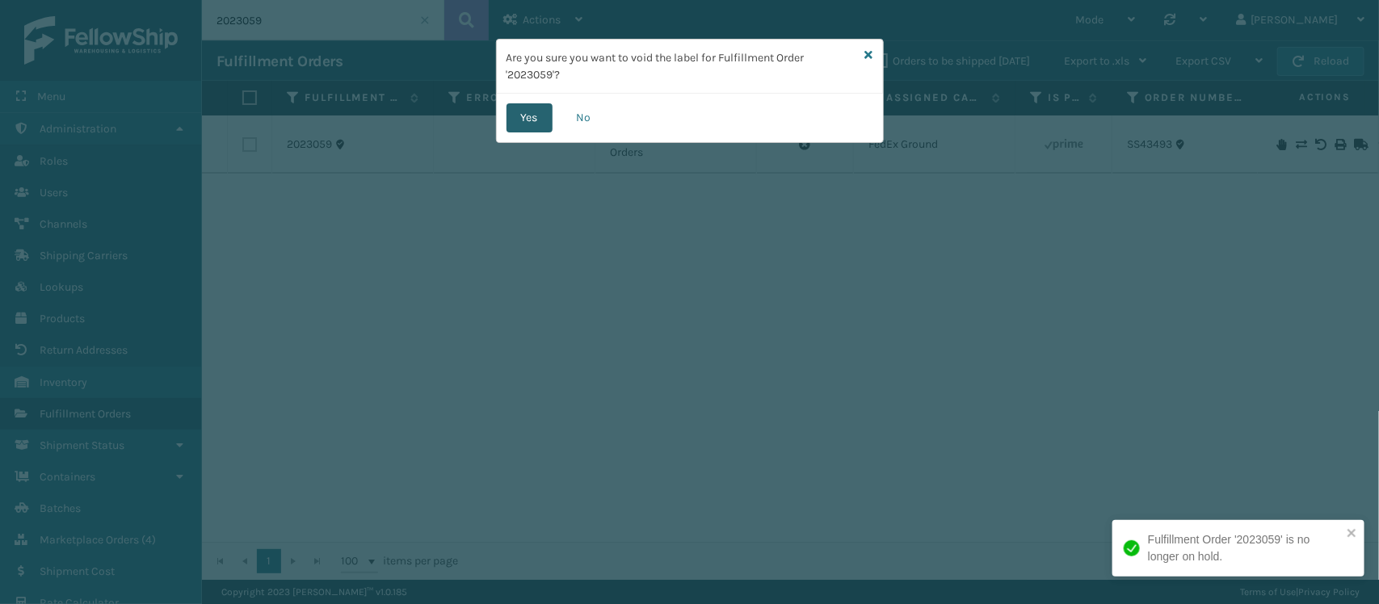
click at [534, 116] on button "Yes" at bounding box center [530, 117] width 46 height 29
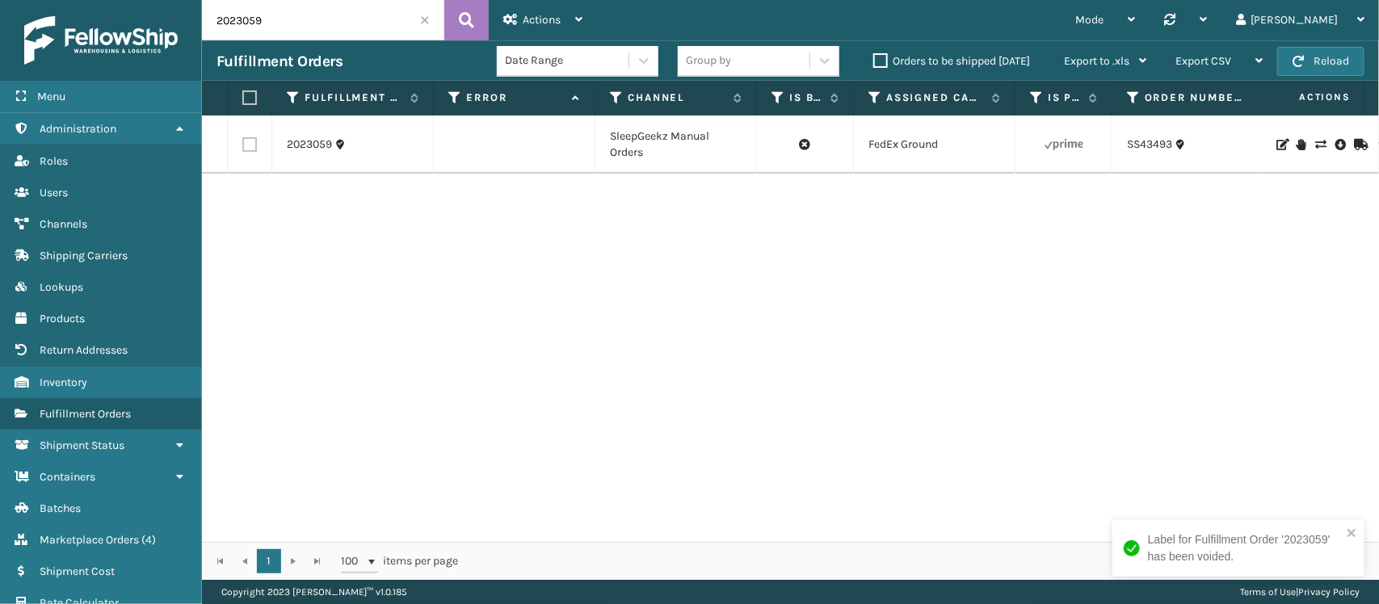
click at [1296, 143] on icon at bounding box center [1301, 144] width 10 height 11
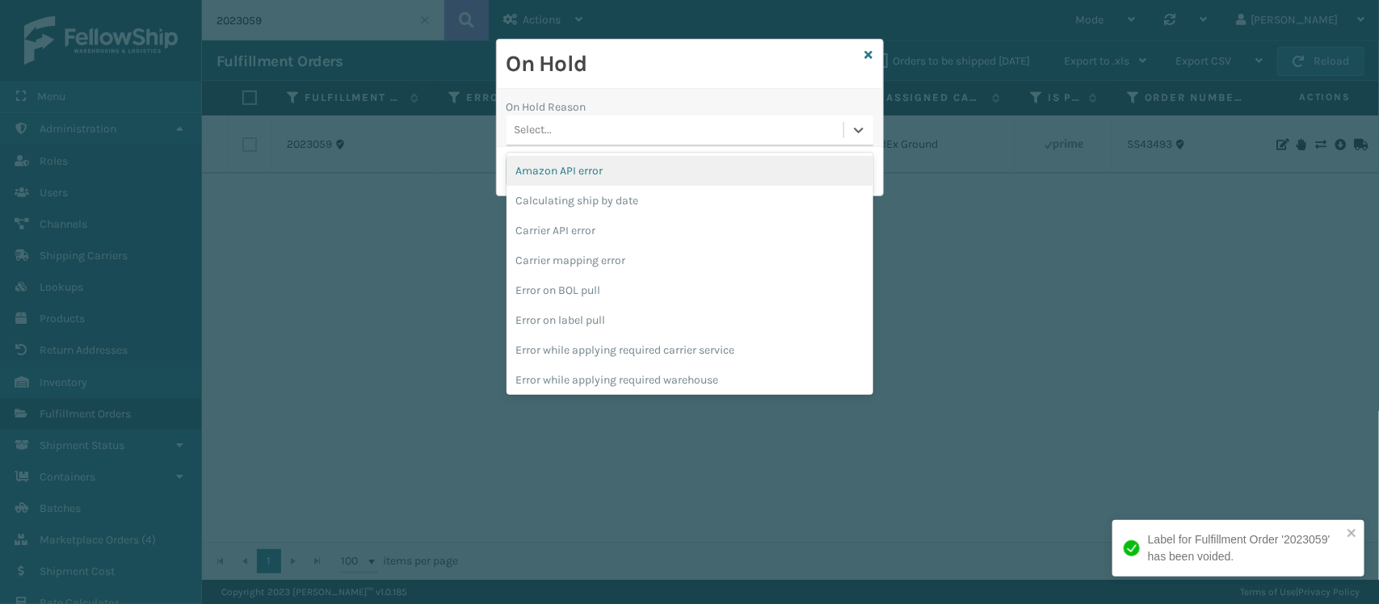
click at [632, 130] on div "Select..." at bounding box center [675, 130] width 337 height 27
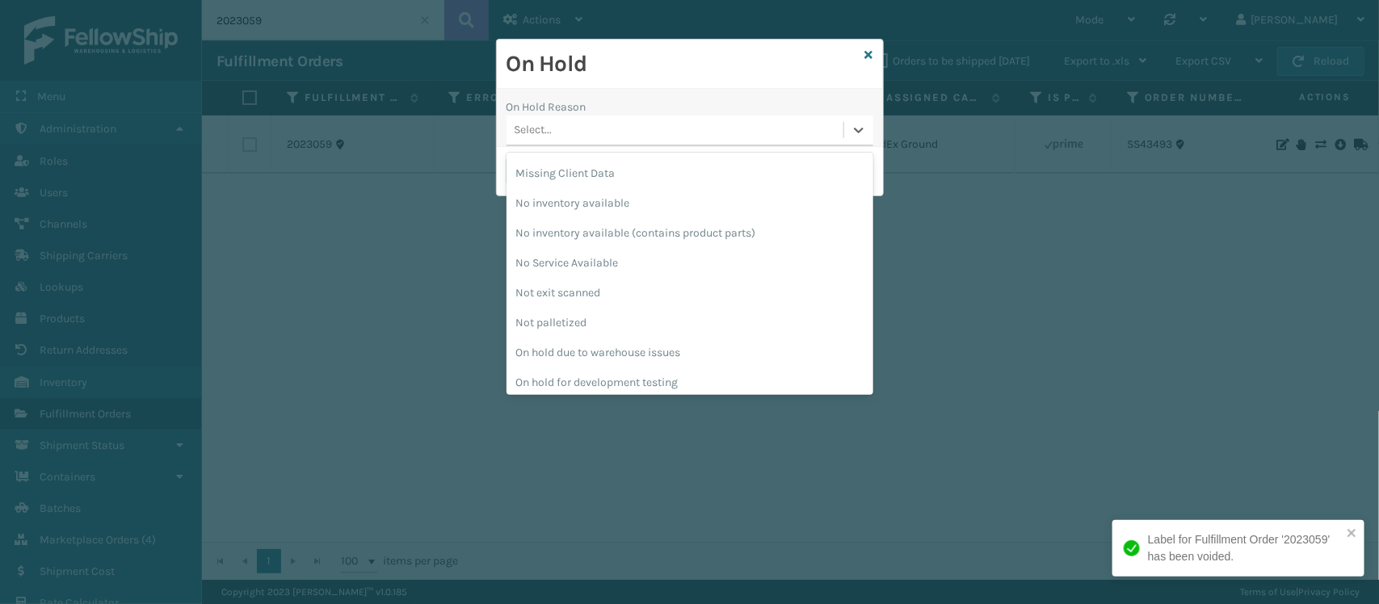
scroll to position [421, 0]
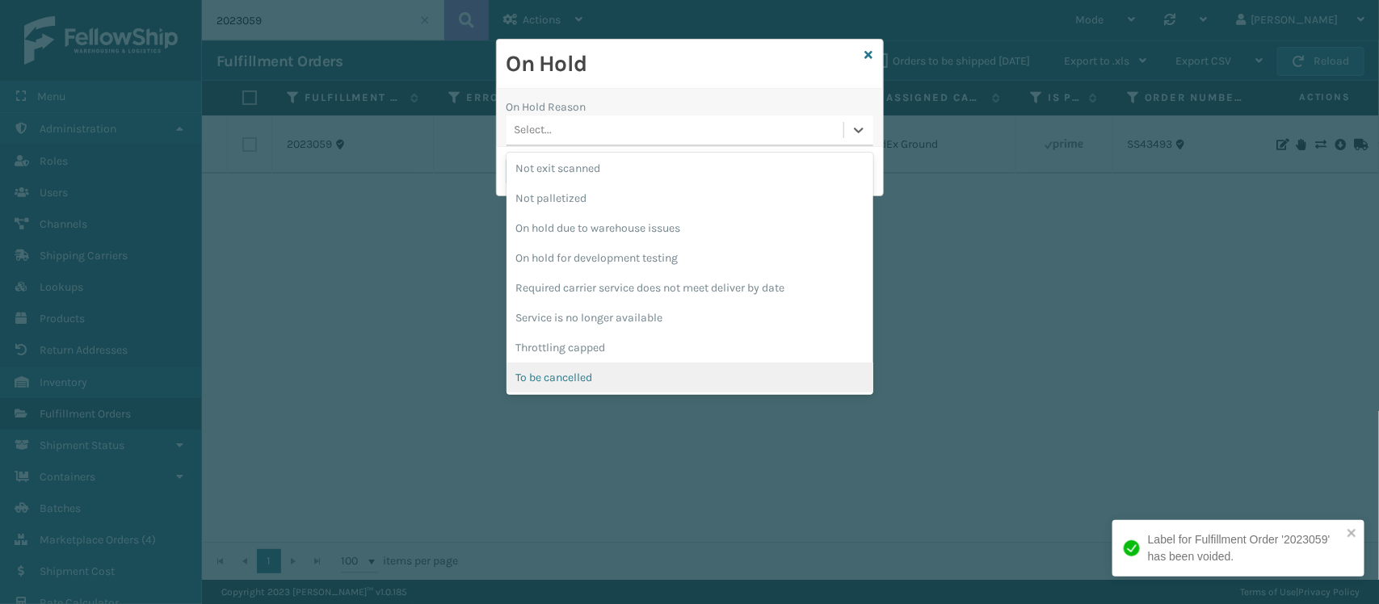
click at [631, 365] on div "To be cancelled" at bounding box center [690, 378] width 367 height 30
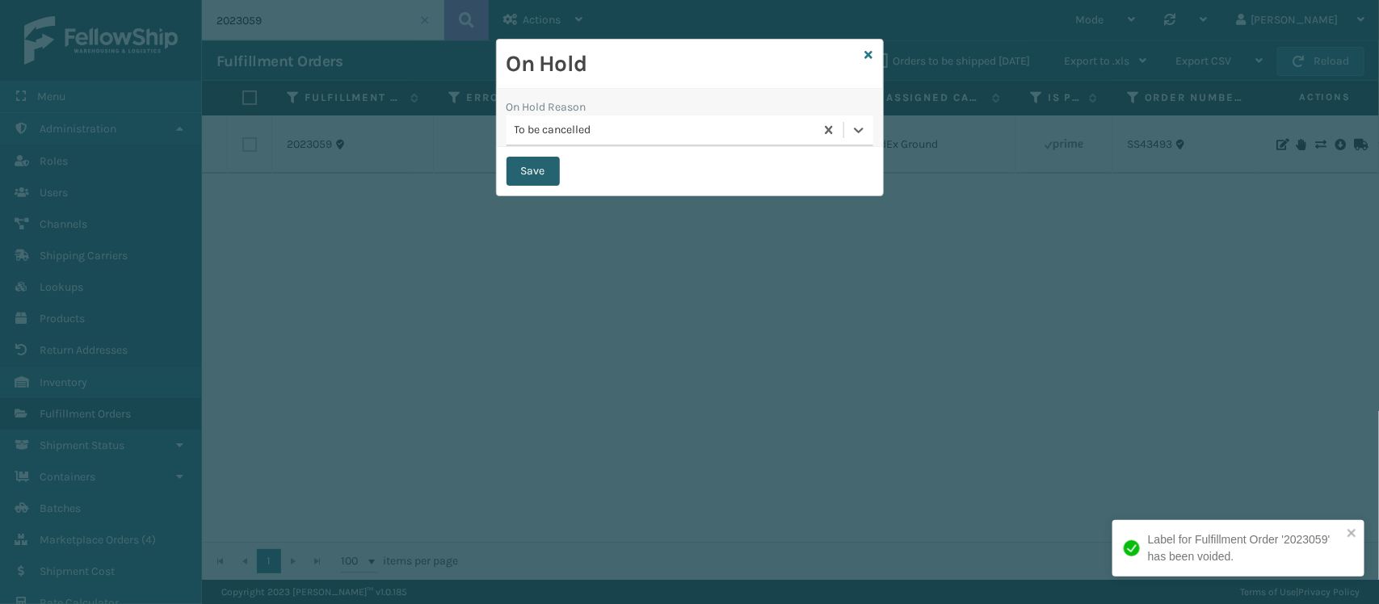
click at [527, 159] on button "Save" at bounding box center [533, 171] width 53 height 29
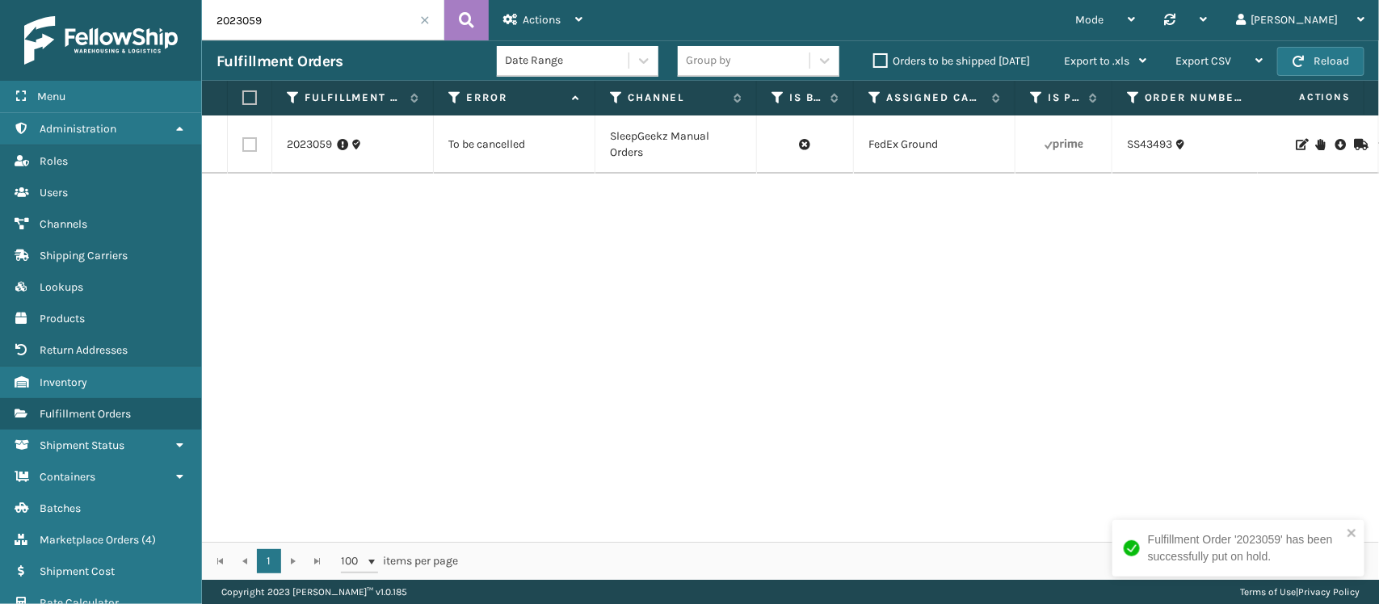
click at [1088, 369] on div "2023059 To be cancelled SleepGeekz Manual Orders FedEx Ground SS43493 SleepGeek…" at bounding box center [790, 329] width 1177 height 427
click at [313, 15] on input "2023059" at bounding box center [323, 20] width 242 height 40
paste input "SS43498"
type input "SS43498"
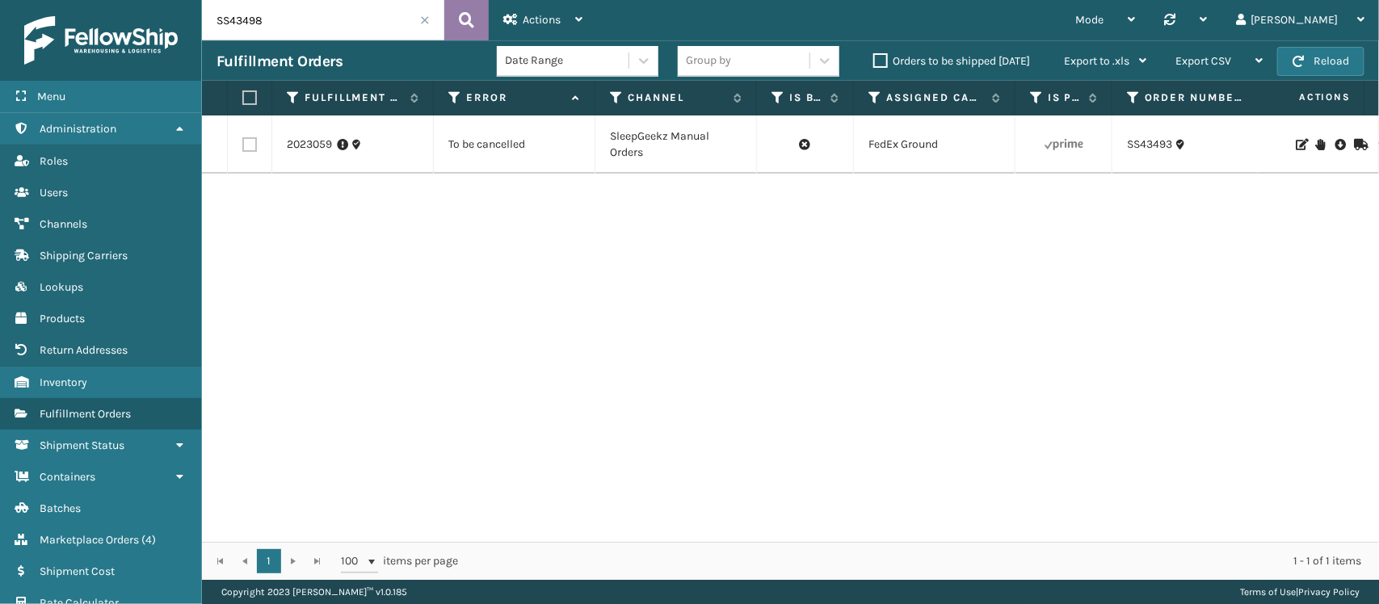
click at [454, 32] on button at bounding box center [466, 20] width 44 height 40
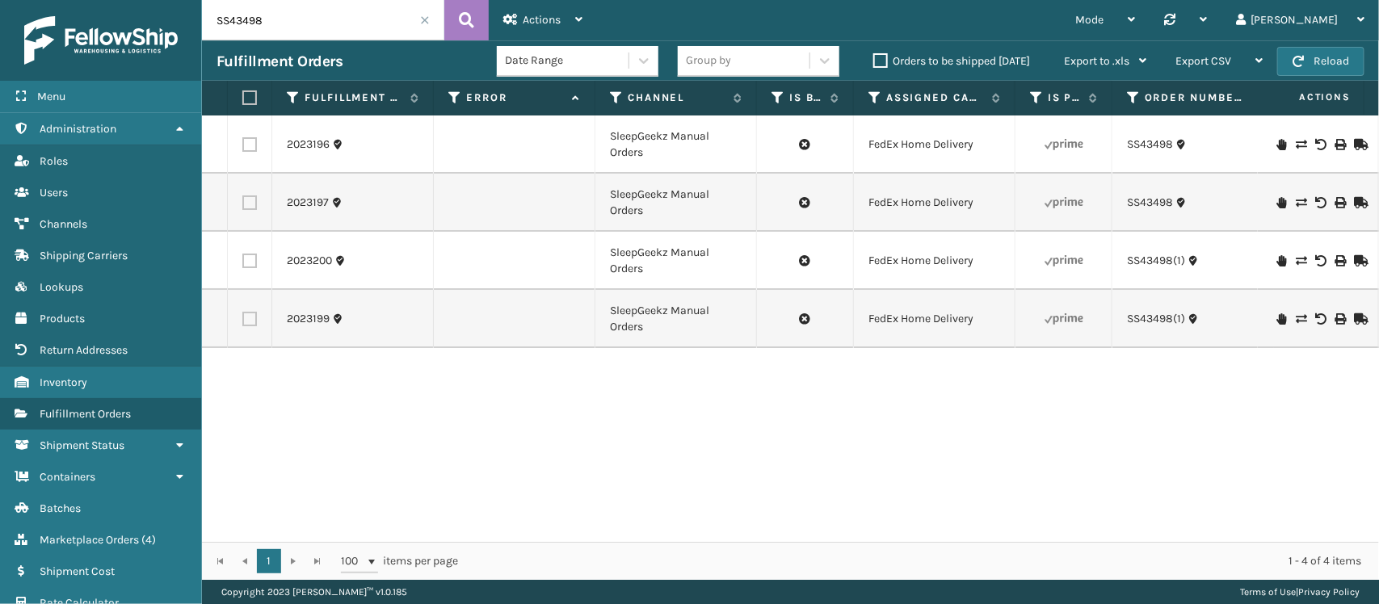
click at [1315, 143] on icon at bounding box center [1320, 144] width 10 height 11
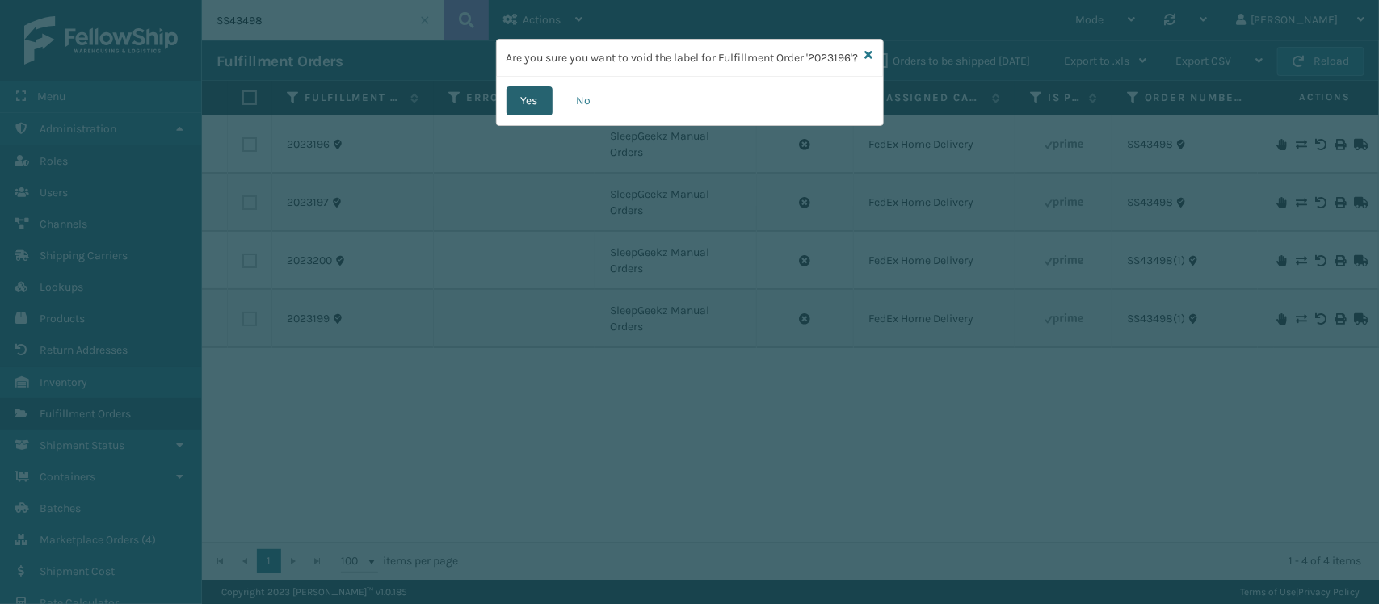
click at [522, 116] on button "Yes" at bounding box center [530, 100] width 46 height 29
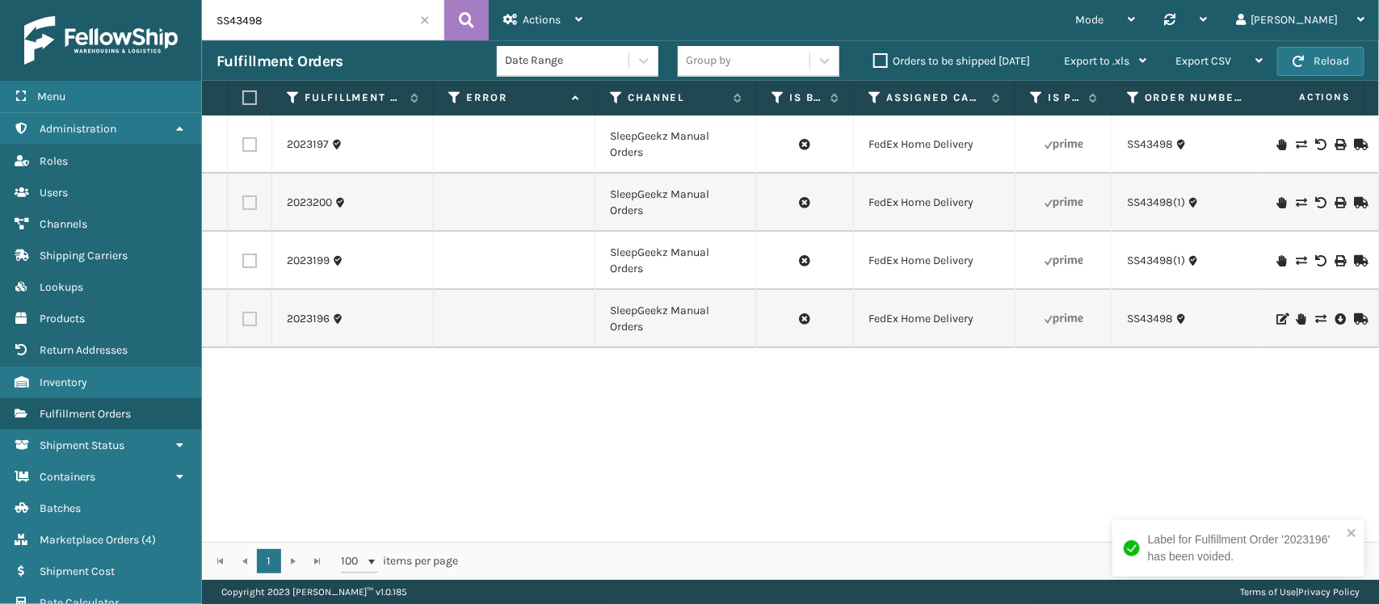
click at [1311, 140] on div at bounding box center [1317, 144] width 91 height 11
click at [1315, 140] on icon at bounding box center [1320, 144] width 10 height 11
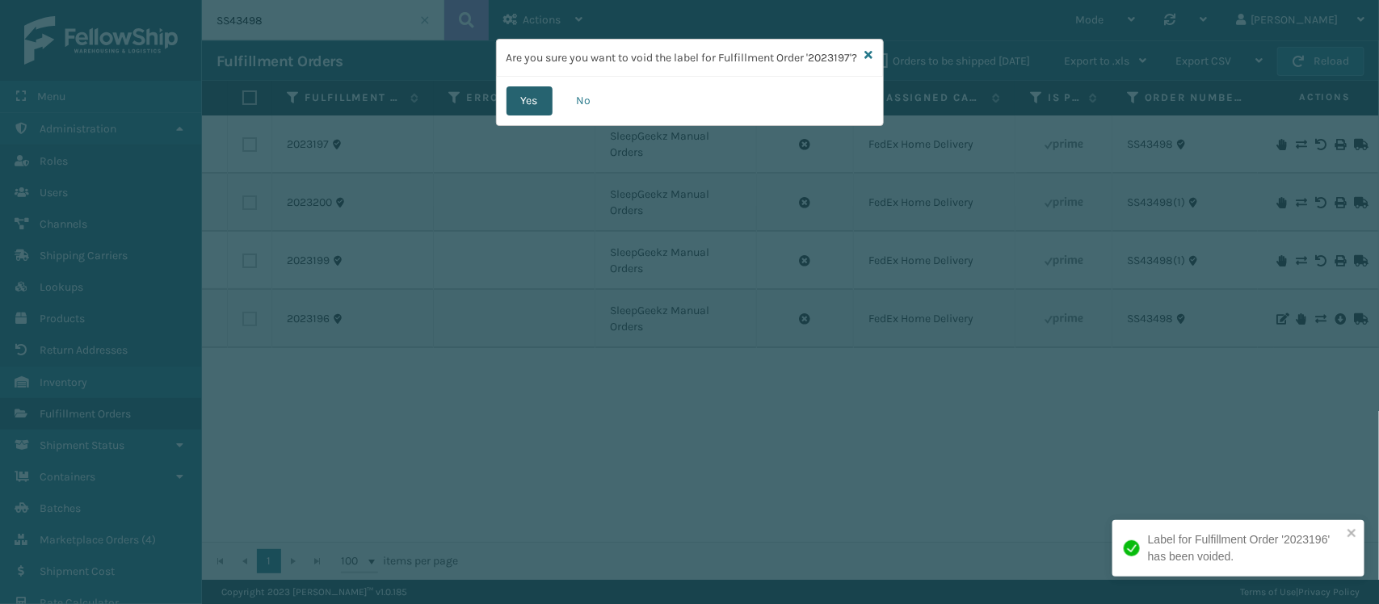
click at [527, 111] on button "Yes" at bounding box center [530, 100] width 46 height 29
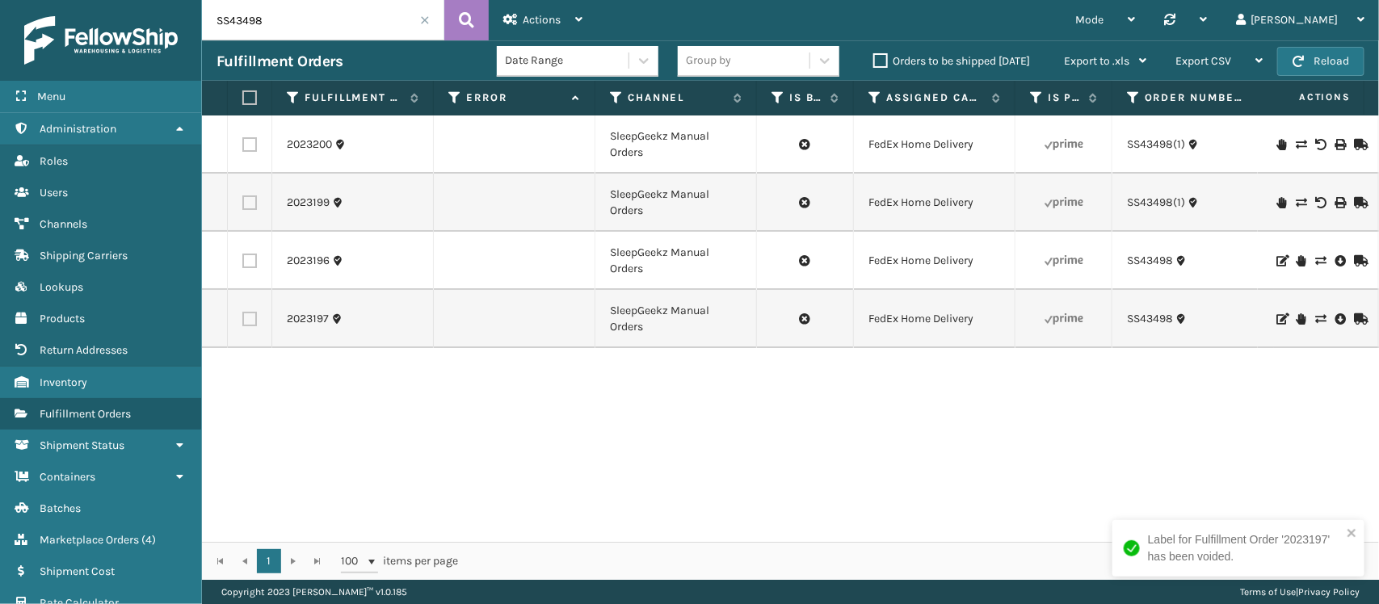
click at [1315, 146] on icon at bounding box center [1320, 144] width 10 height 11
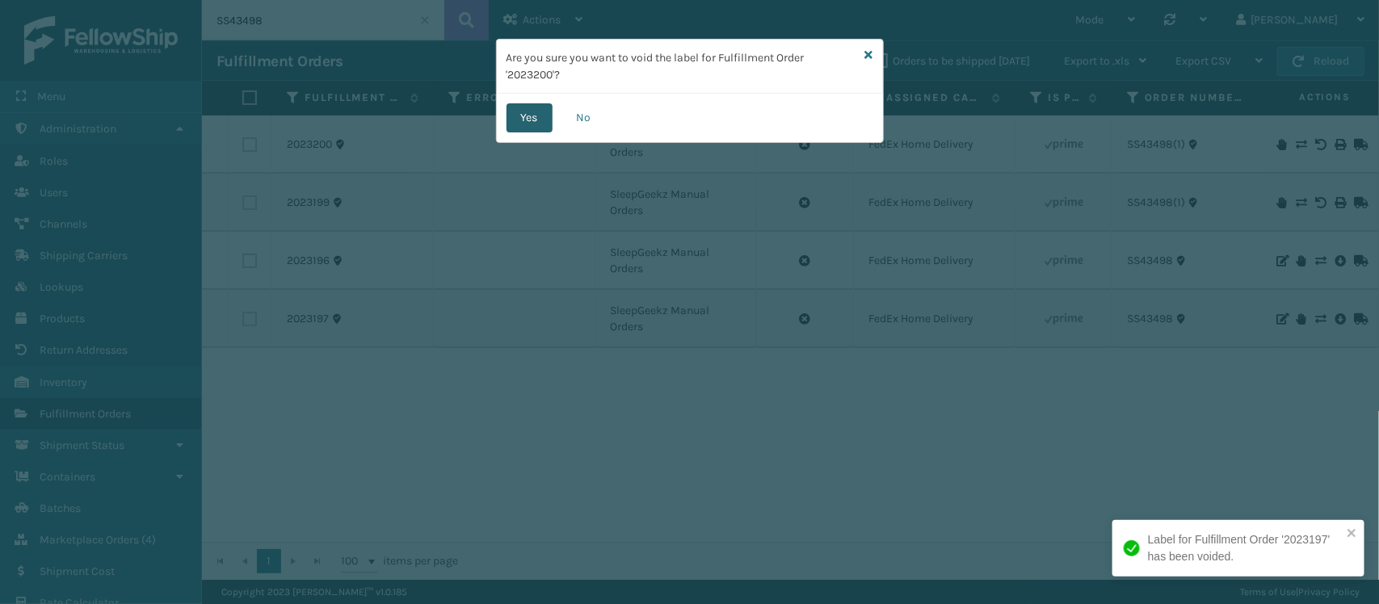
click at [507, 111] on button "Yes" at bounding box center [530, 117] width 46 height 29
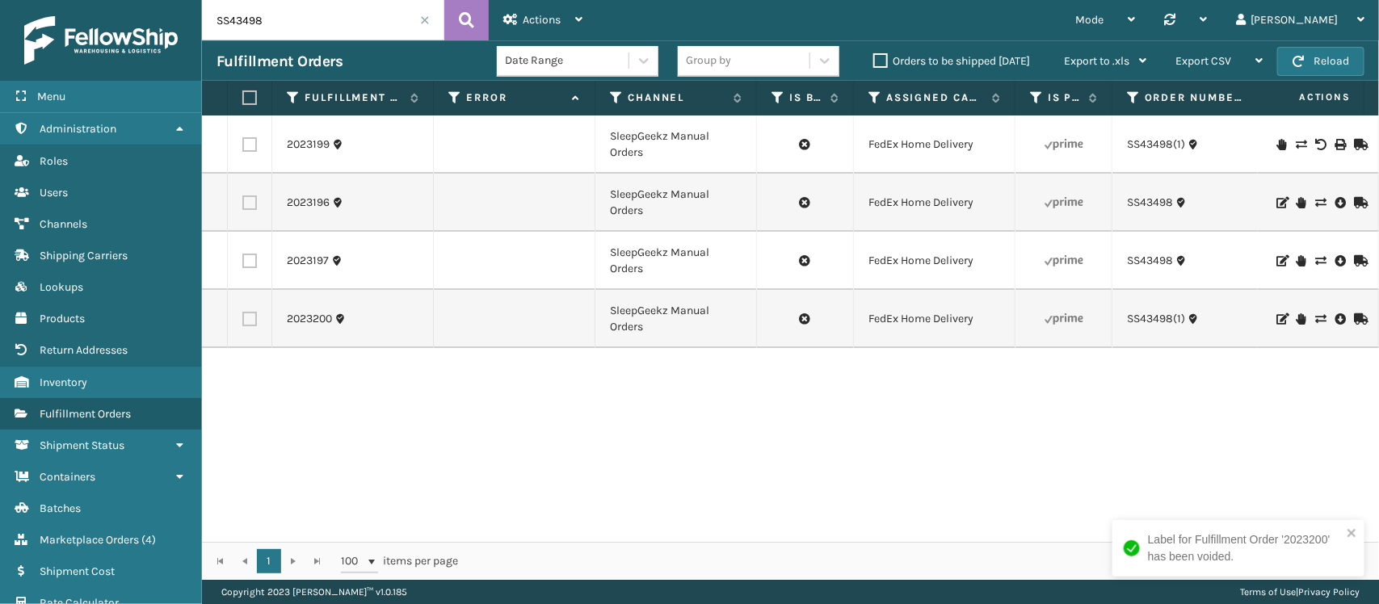
click at [1315, 144] on icon at bounding box center [1320, 144] width 10 height 11
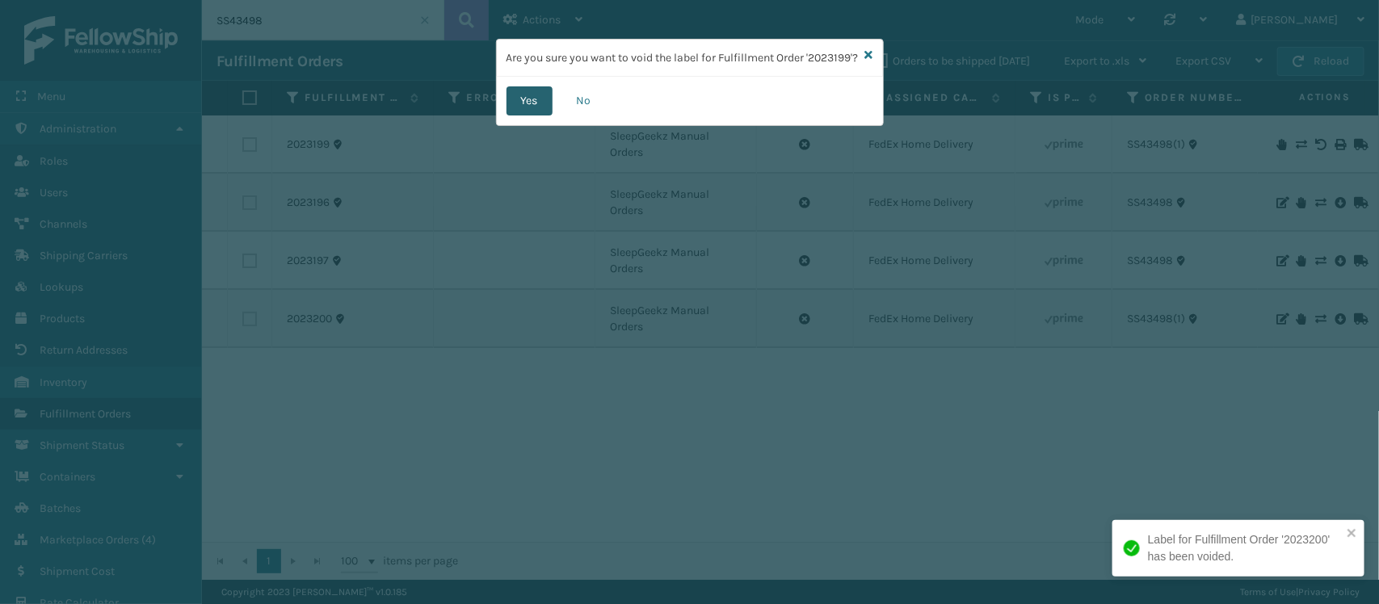
click at [539, 116] on button "Yes" at bounding box center [530, 100] width 46 height 29
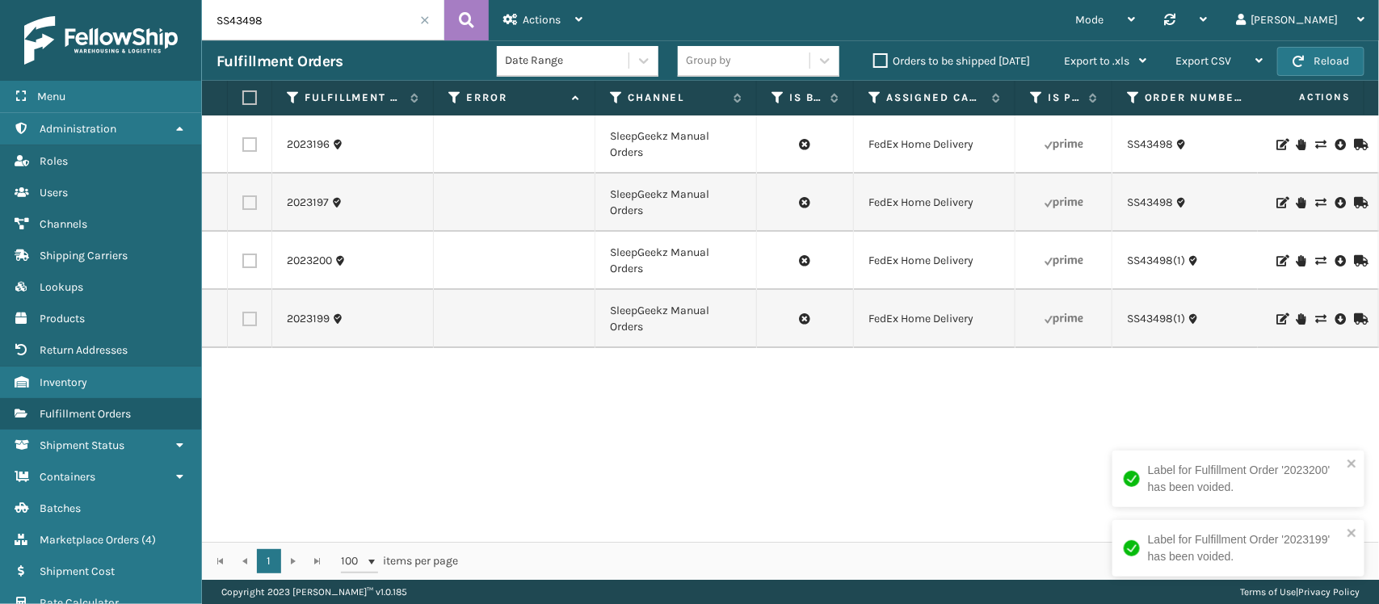
click at [243, 98] on label at bounding box center [247, 97] width 10 height 15
click at [243, 98] on input "checkbox" at bounding box center [242, 98] width 1 height 11
checkbox input "true"
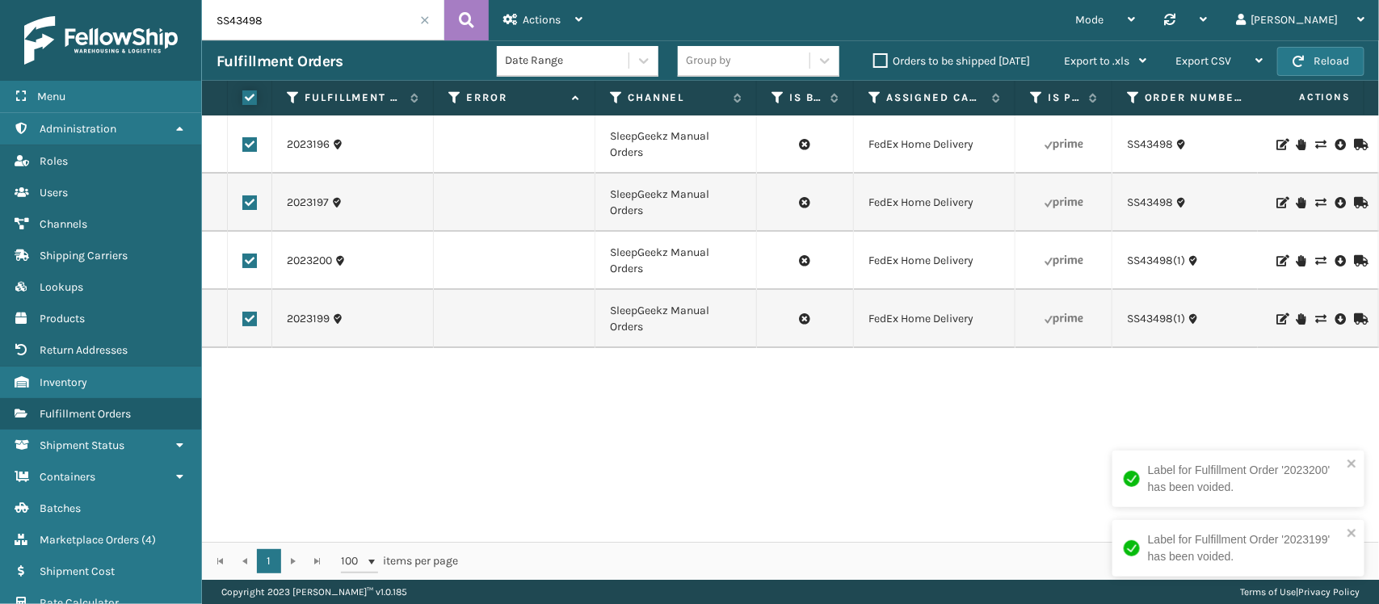
checkbox input "true"
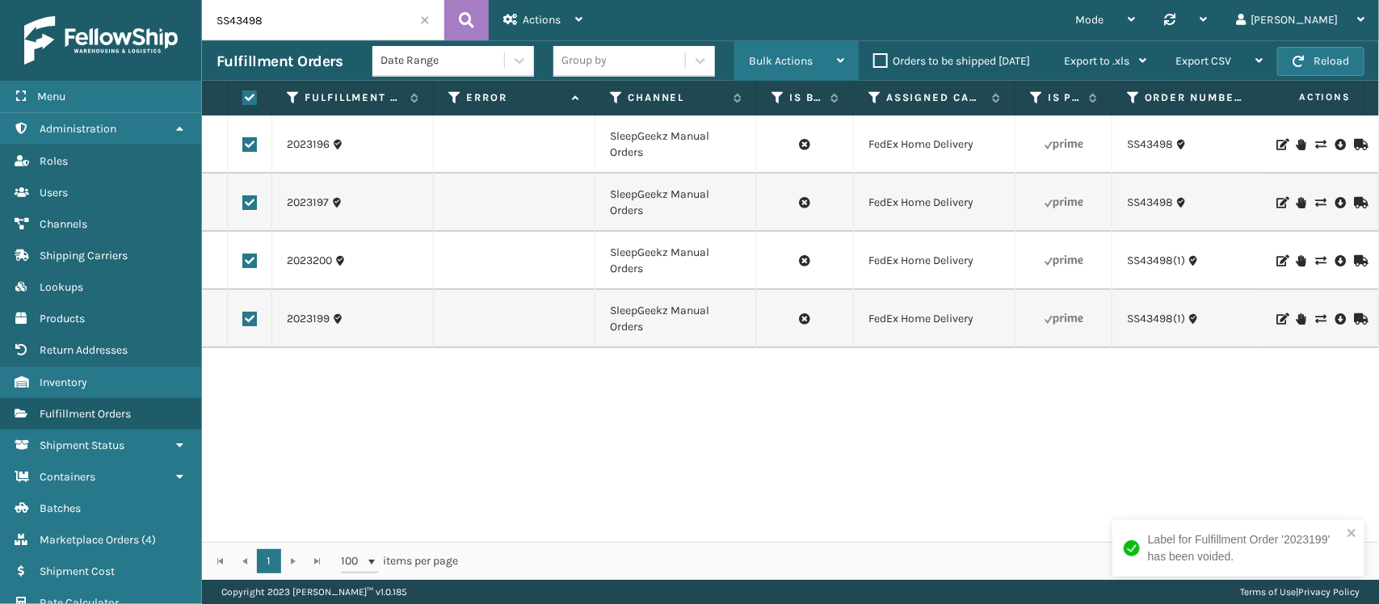
click at [756, 61] on span "Bulk Actions" at bounding box center [781, 61] width 64 height 14
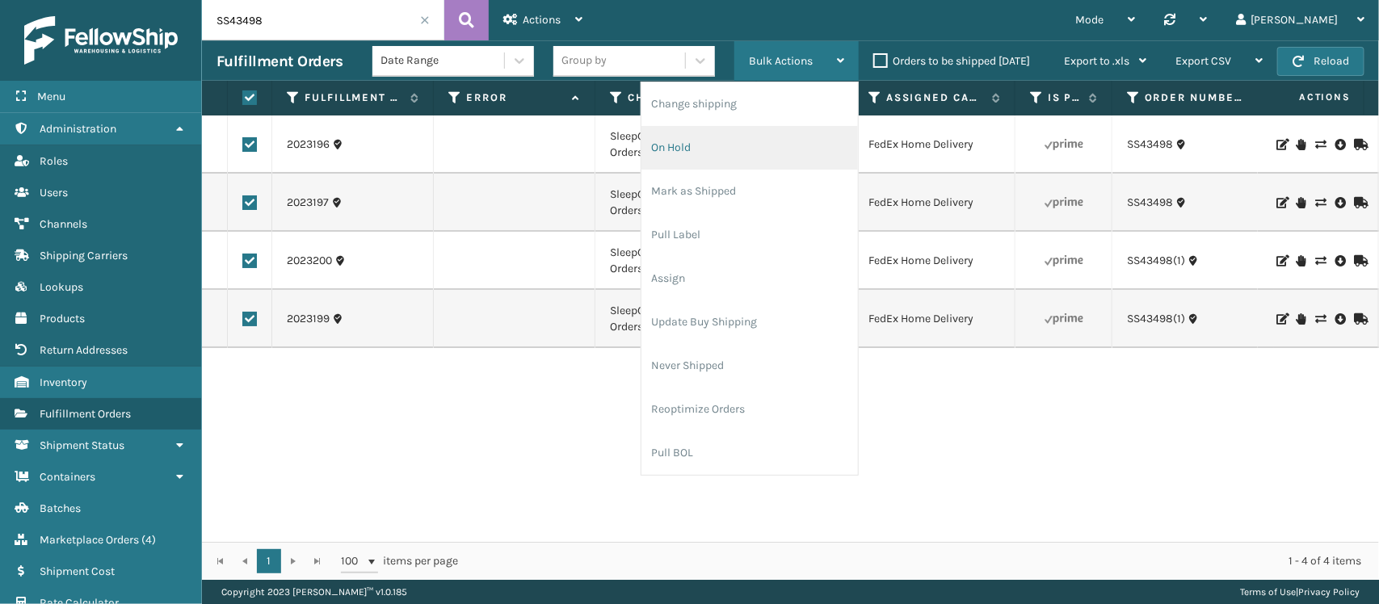
click at [725, 136] on li "On Hold" at bounding box center [749, 148] width 217 height 44
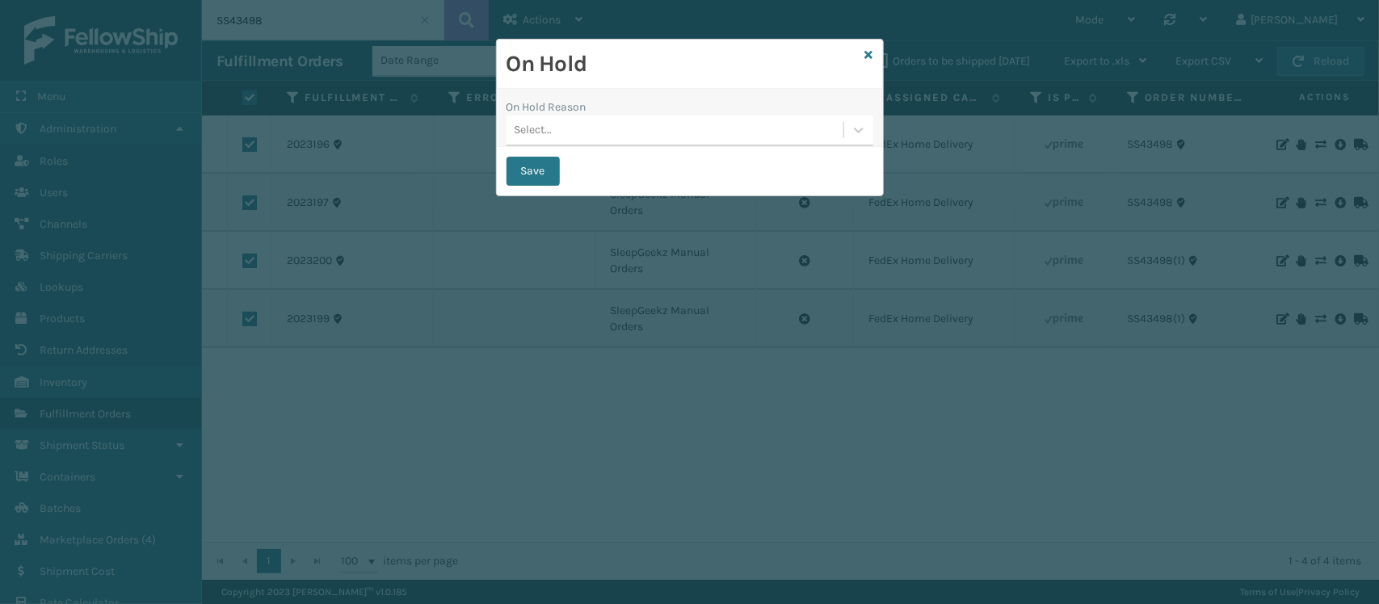
click at [716, 135] on div "Select..." at bounding box center [675, 130] width 337 height 27
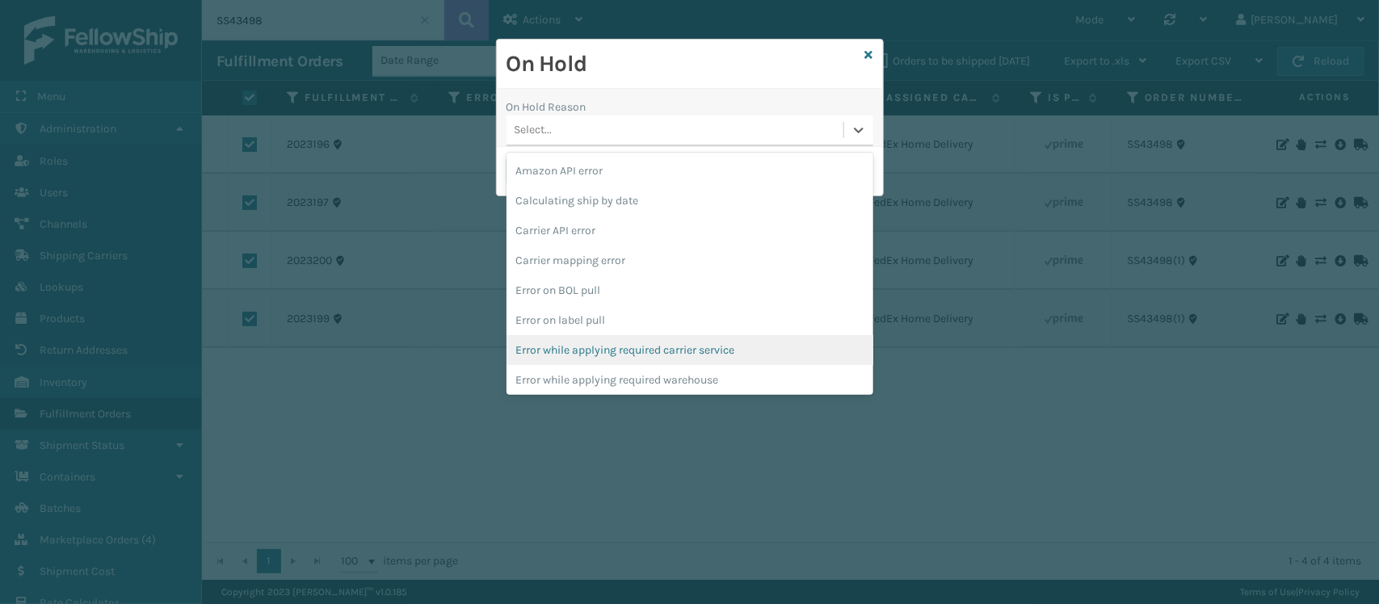
scroll to position [421, 0]
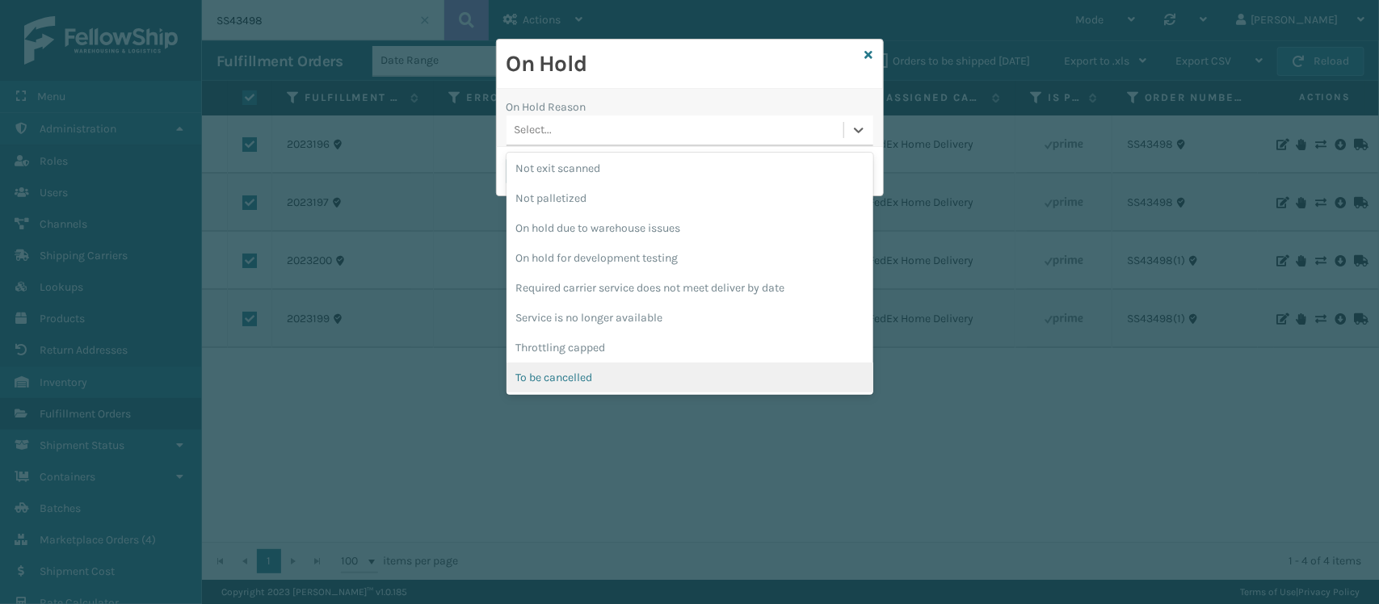
click at [667, 372] on div "To be cancelled" at bounding box center [690, 378] width 367 height 30
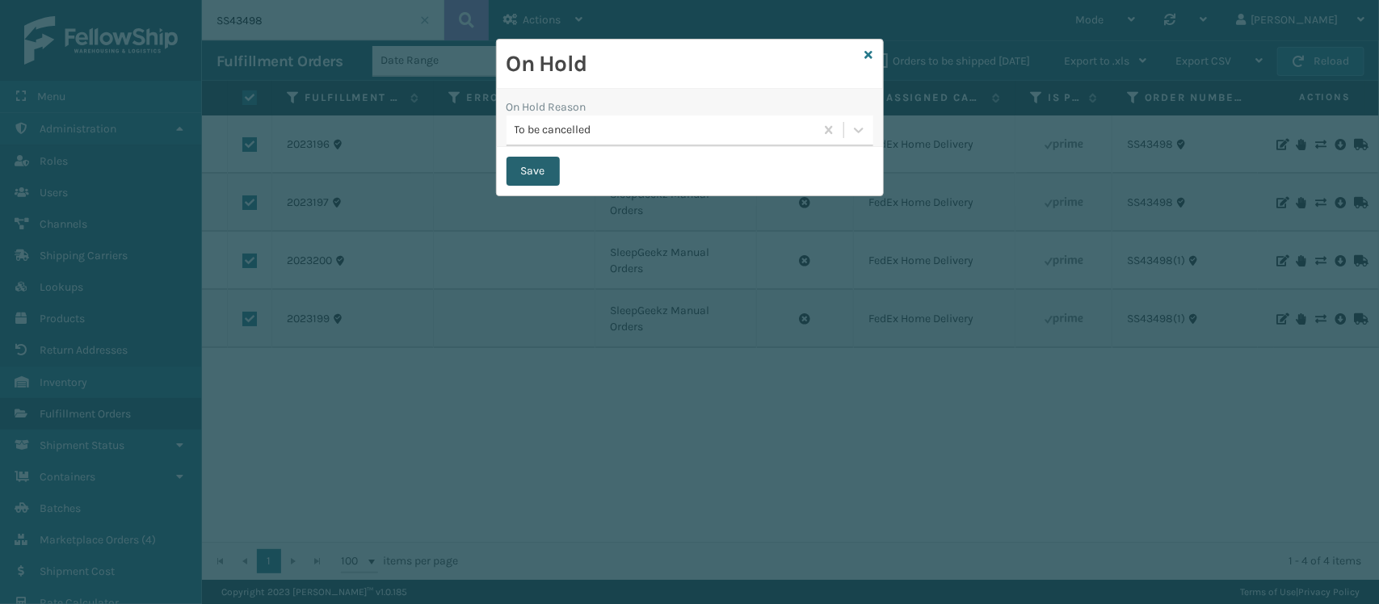
click at [523, 168] on button "Save" at bounding box center [533, 171] width 53 height 29
checkbox input "false"
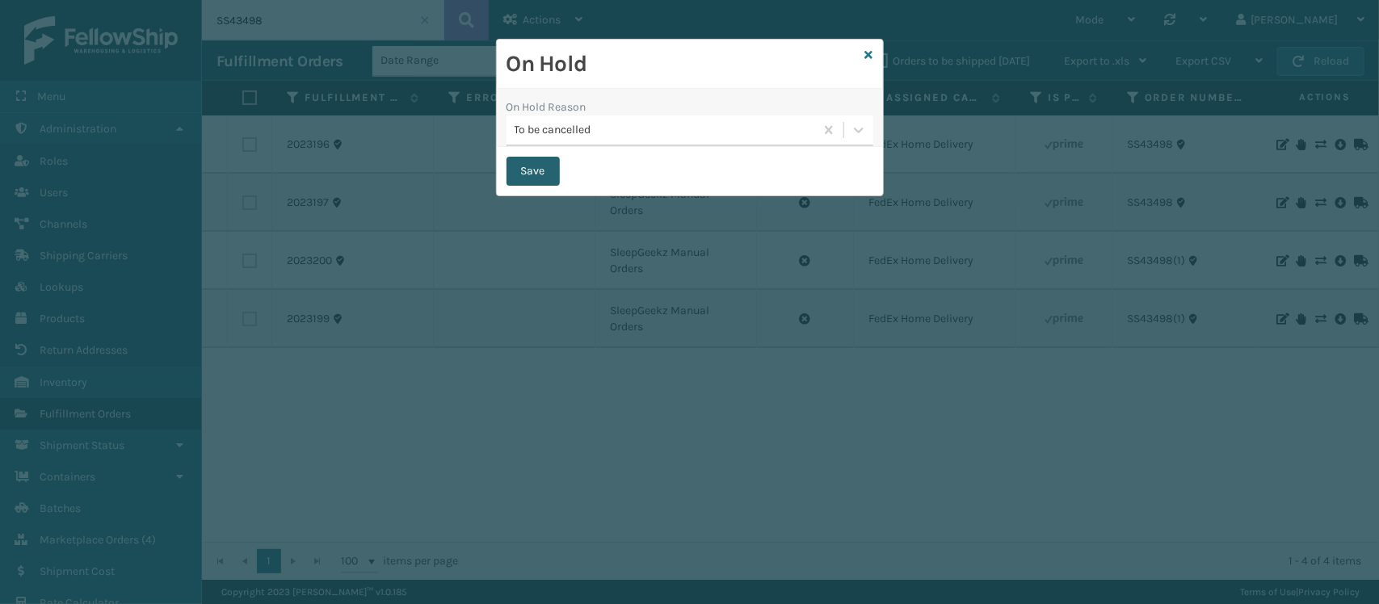
checkbox input "false"
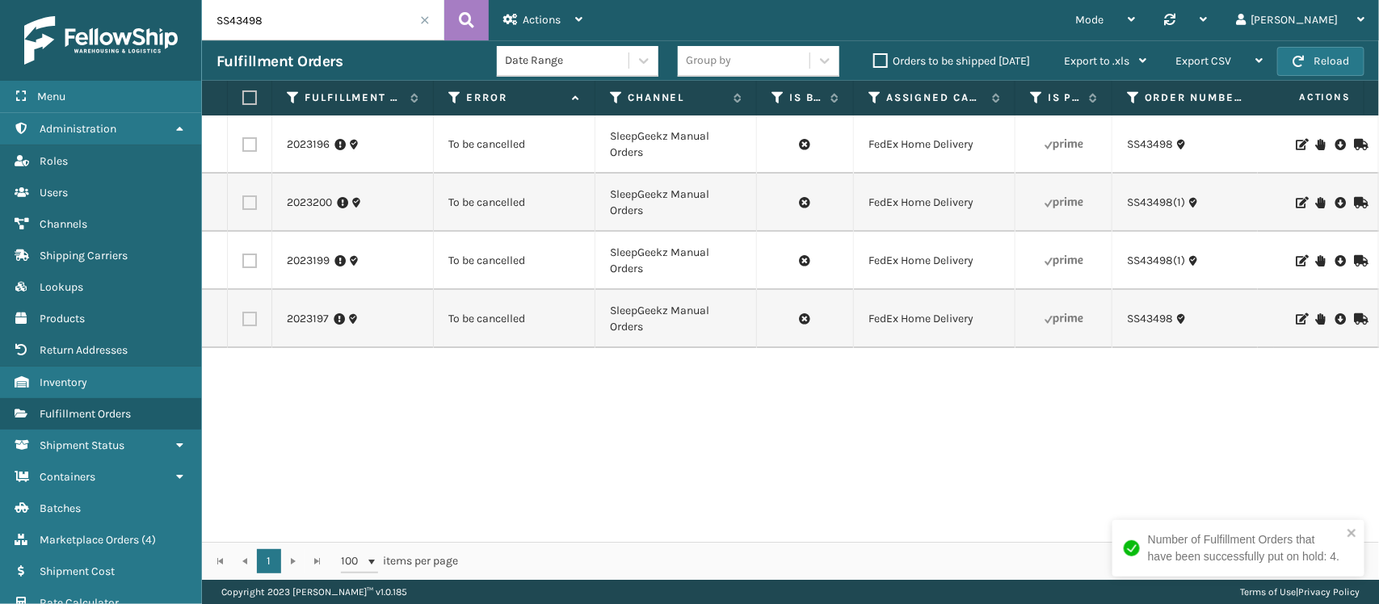
drag, startPoint x: 1166, startPoint y: 444, endPoint x: 1143, endPoint y: 442, distance: 22.7
click at [1166, 444] on div "2023196 To be cancelled SleepGeekz Manual Orders FedEx Home Delivery SS43498 Fe…" at bounding box center [790, 329] width 1177 height 427
